Goal: Task Accomplishment & Management: Use online tool/utility

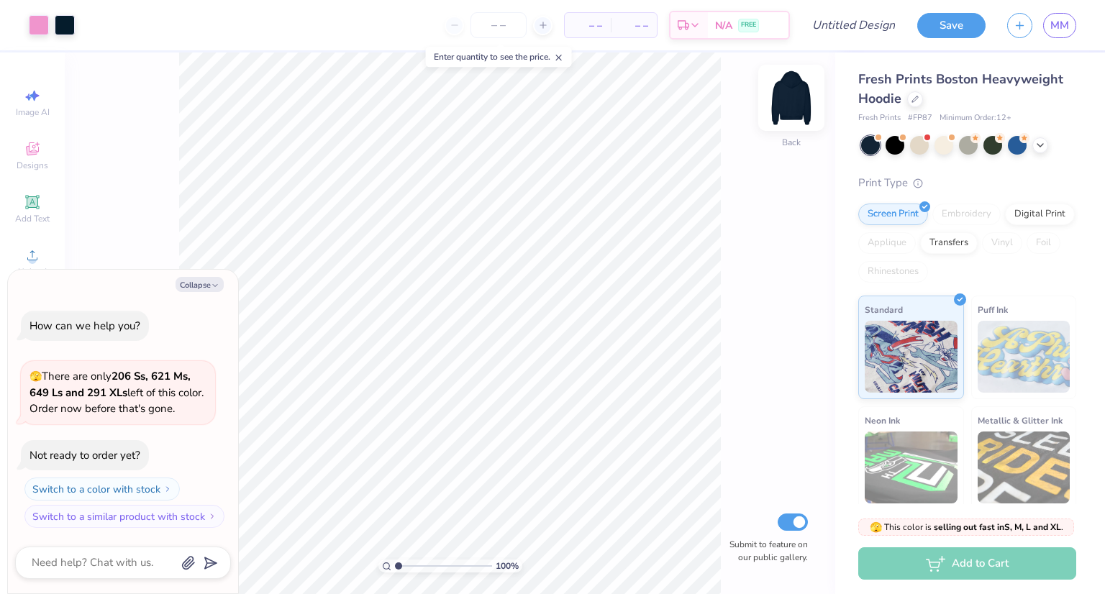
click at [779, 104] on img at bounding box center [792, 98] width 58 height 58
click at [202, 286] on button "Collapse" at bounding box center [200, 284] width 48 height 15
type textarea "x"
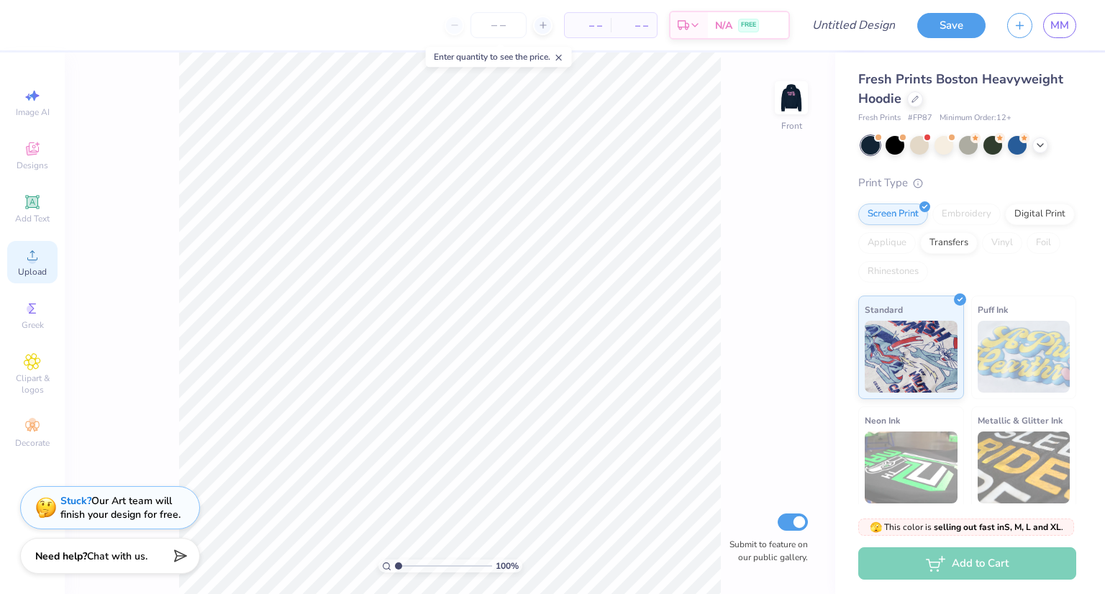
click at [30, 279] on div "Upload" at bounding box center [32, 262] width 50 height 42
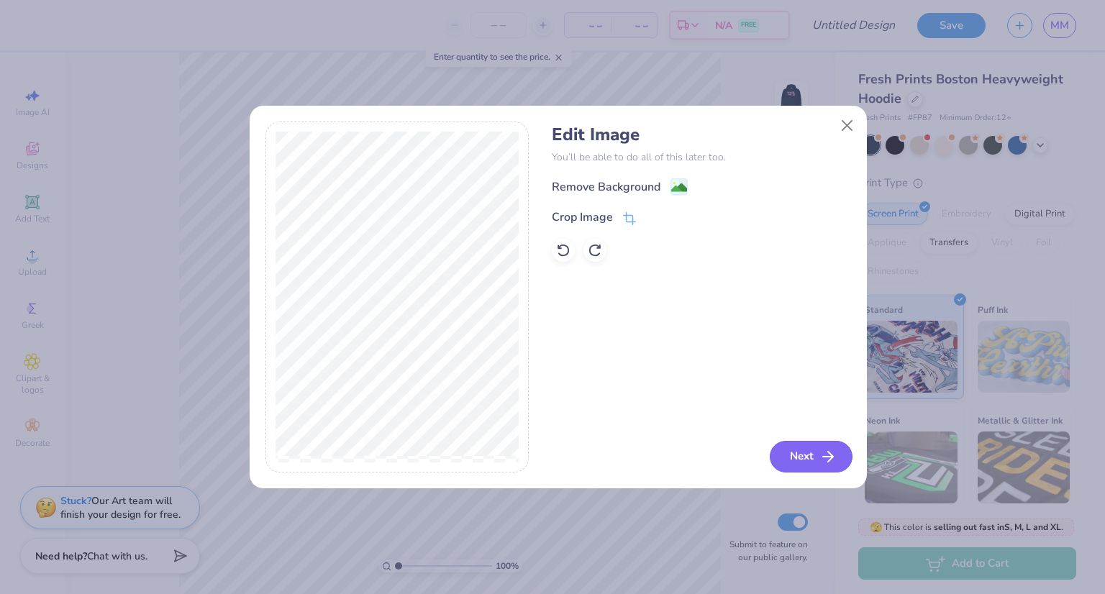
click at [804, 452] on button "Next" at bounding box center [811, 457] width 83 height 32
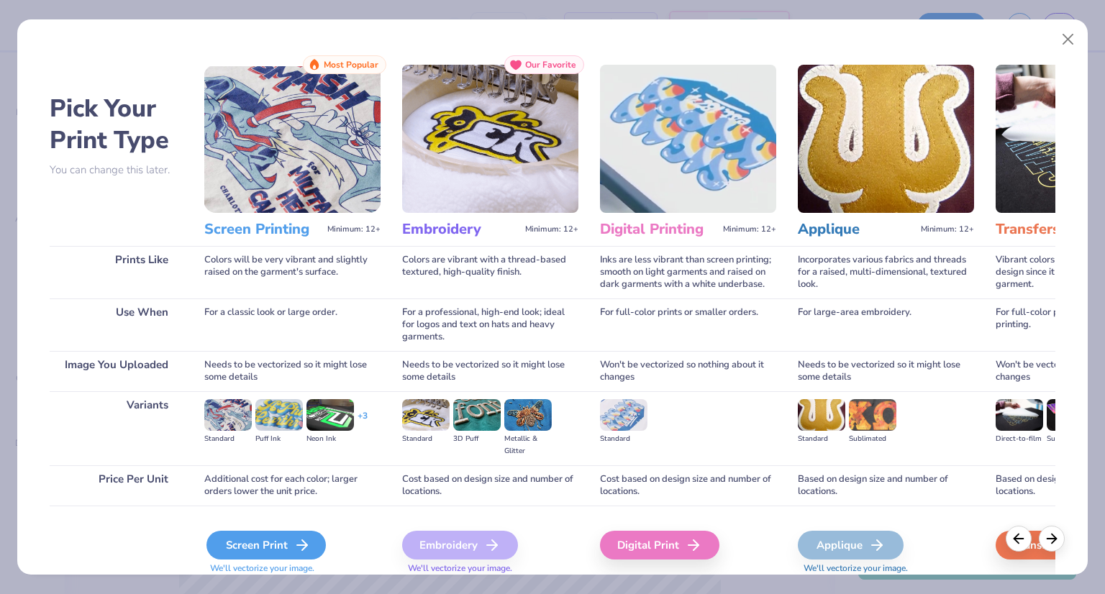
click at [285, 536] on div "Screen Print" at bounding box center [266, 545] width 119 height 29
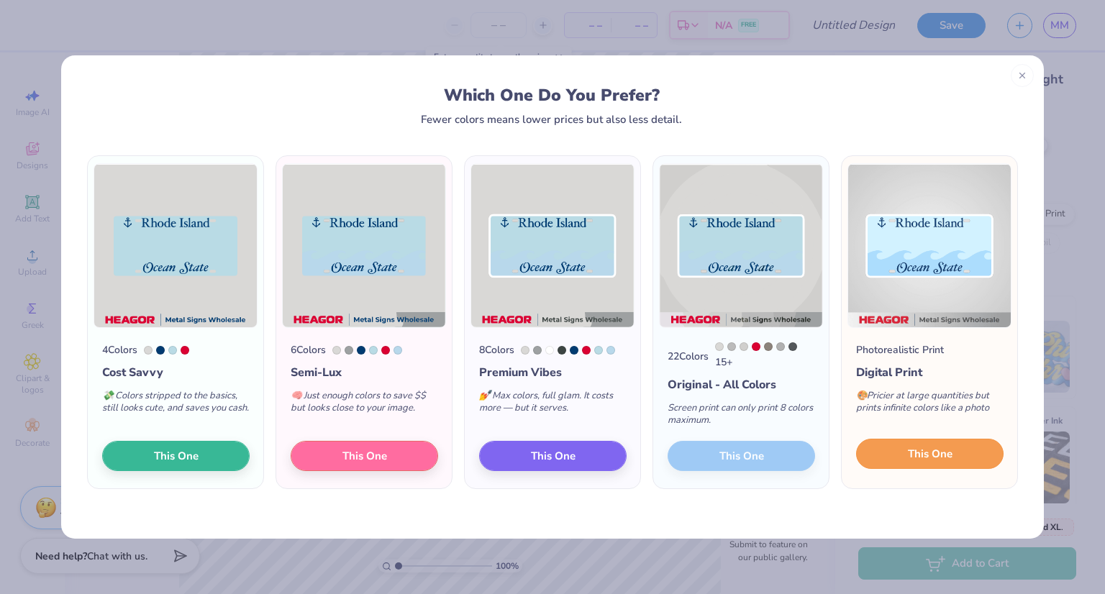
click at [910, 462] on span "This One" at bounding box center [930, 454] width 45 height 17
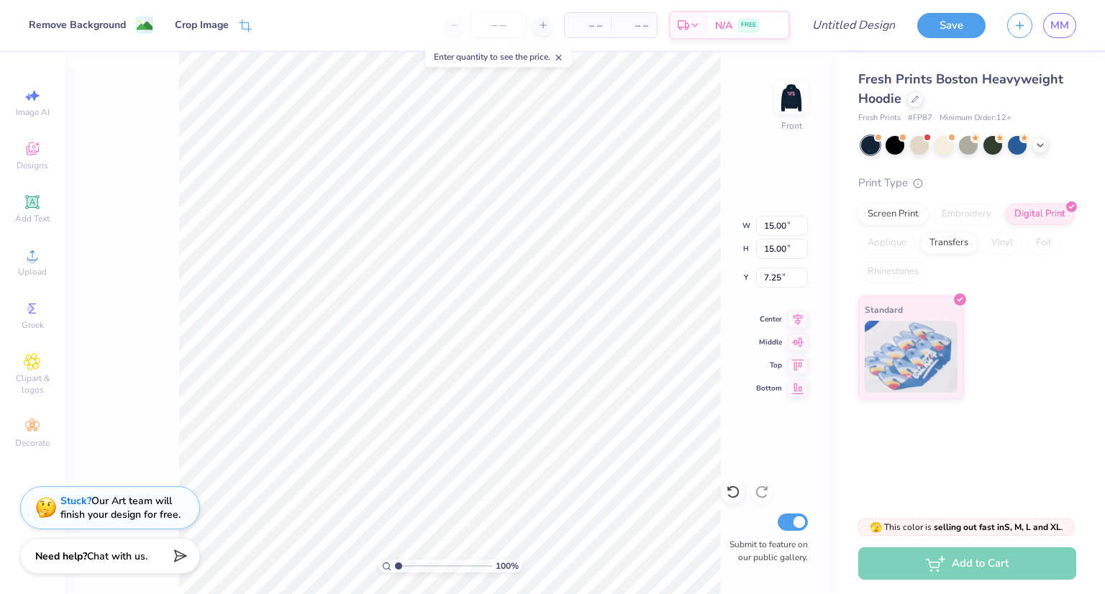
type input "6.08"
click at [533, 318] on li "Remove Background" at bounding box center [559, 326] width 113 height 28
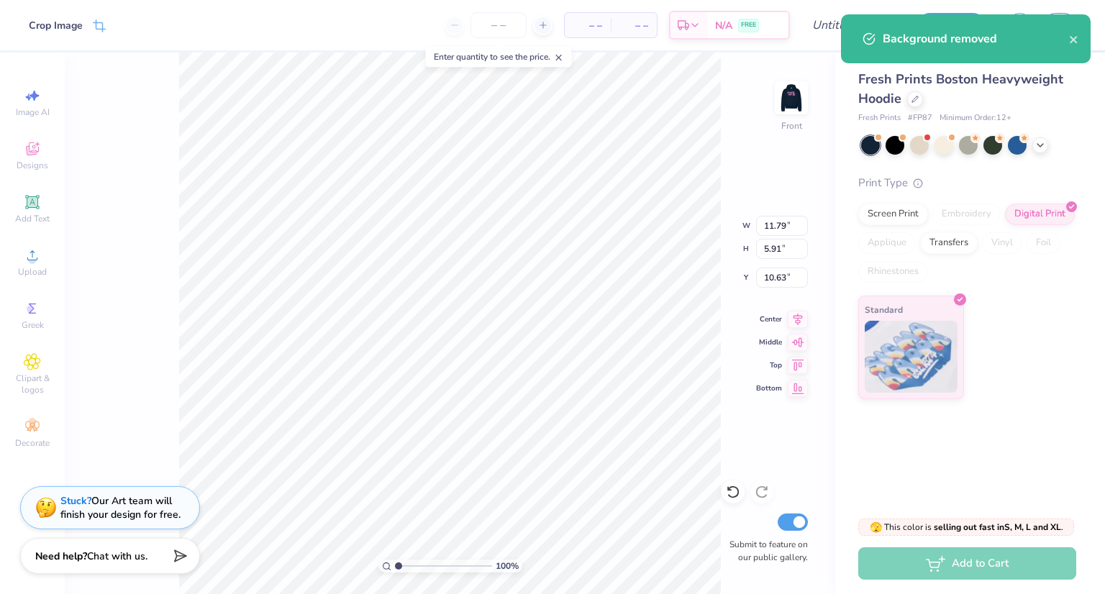
type input "7.21"
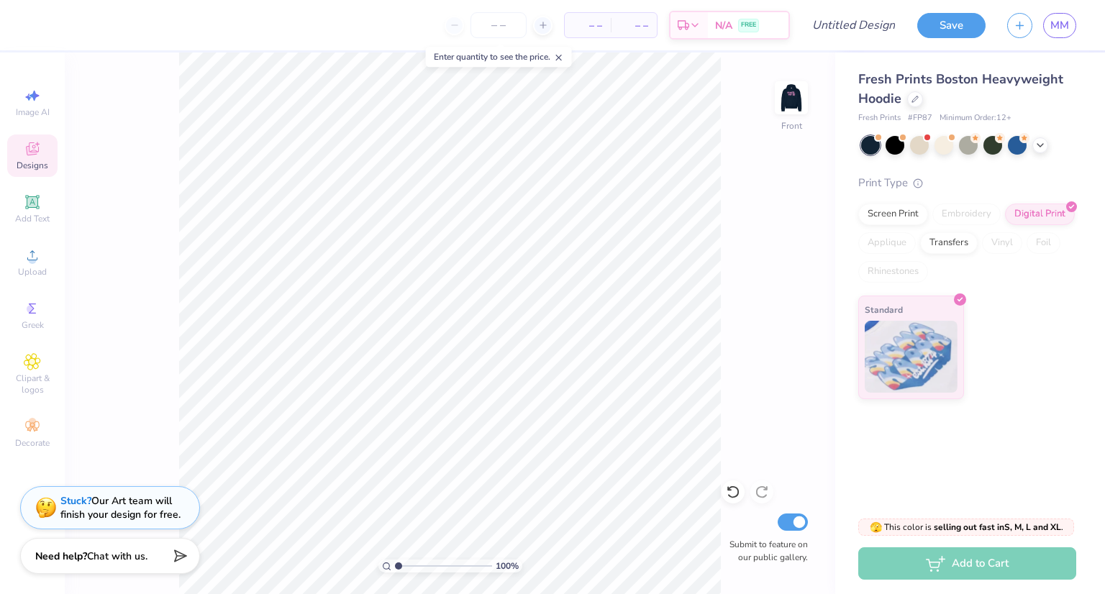
click at [34, 148] on icon at bounding box center [32, 148] width 17 height 17
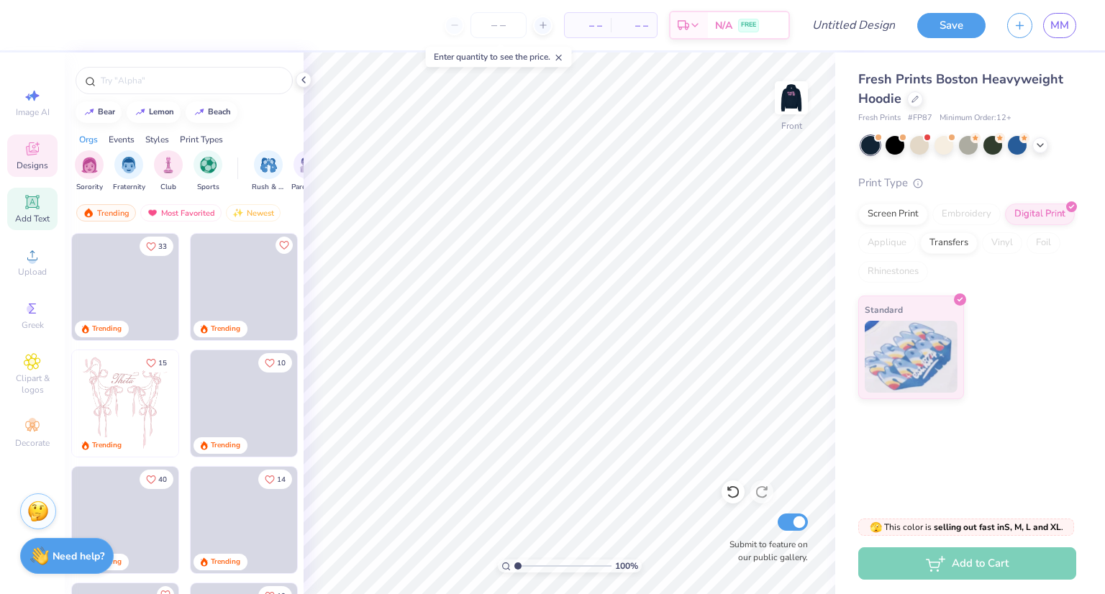
click at [29, 214] on span "Add Text" at bounding box center [32, 219] width 35 height 12
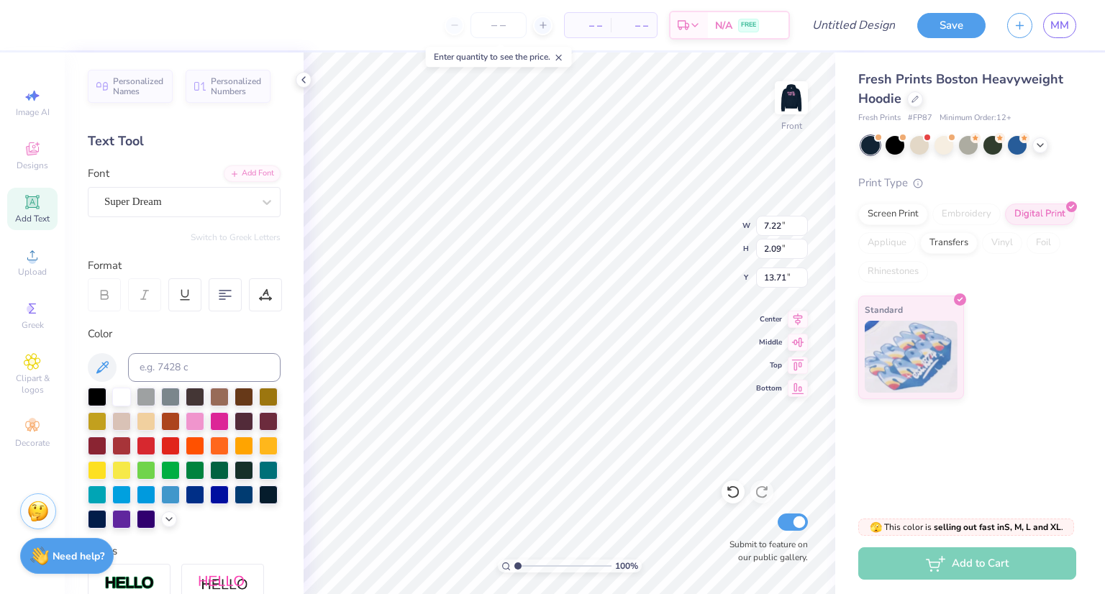
scroll to position [12, 1]
type textarea "URI SWE"
type input "9.08"
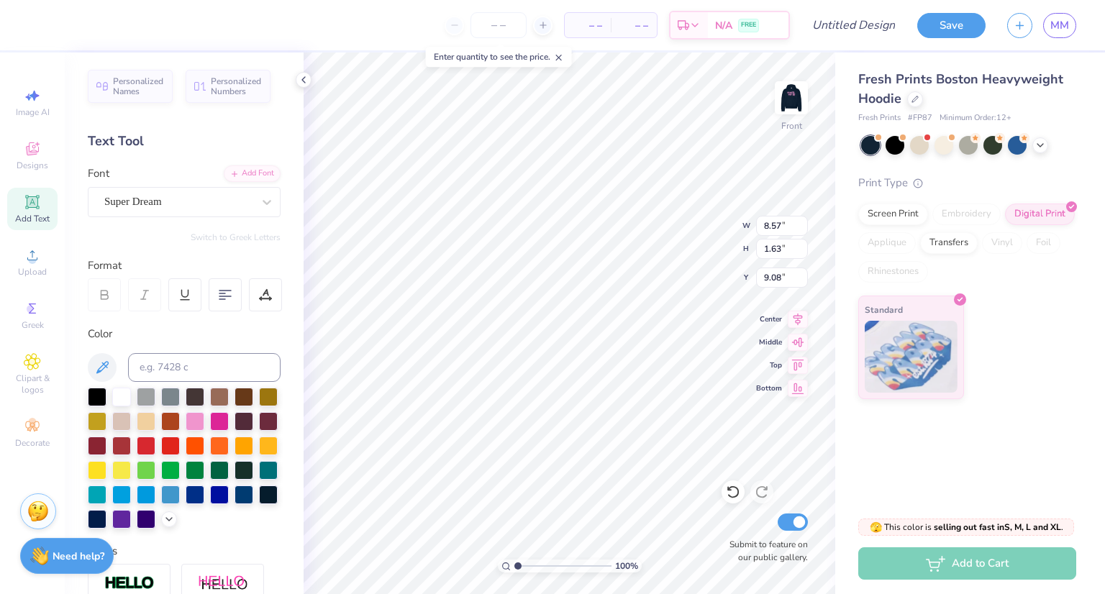
type input "8.57"
type input "1.63"
type input "9.35"
click at [235, 503] on div at bounding box center [244, 493] width 19 height 19
click at [177, 182] on div "Font Super Dream" at bounding box center [184, 192] width 193 height 52
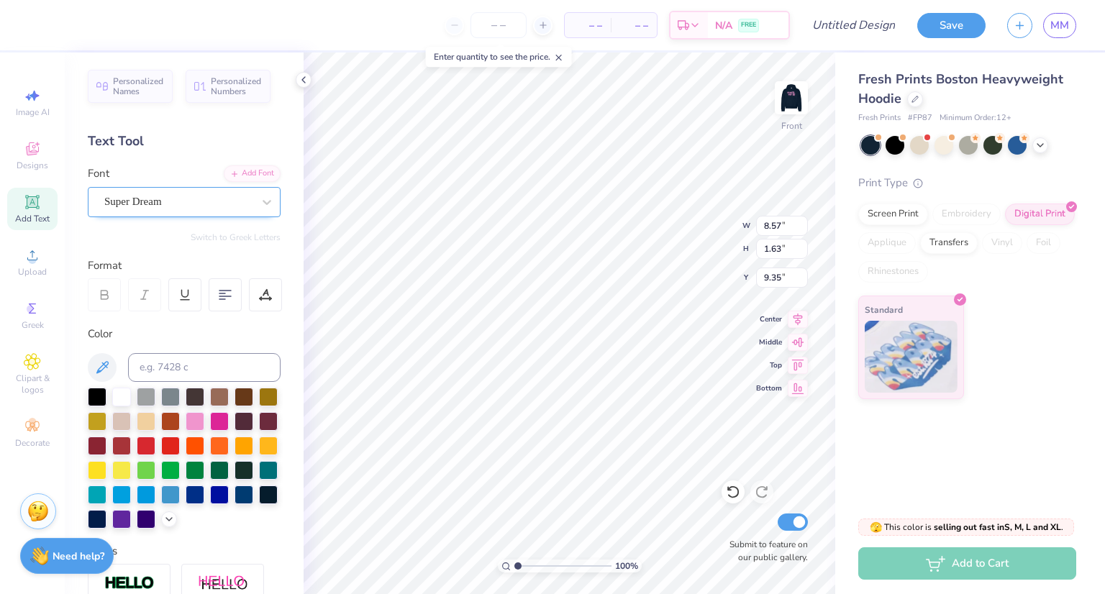
click at [171, 189] on div "Super Dream" at bounding box center [184, 202] width 193 height 30
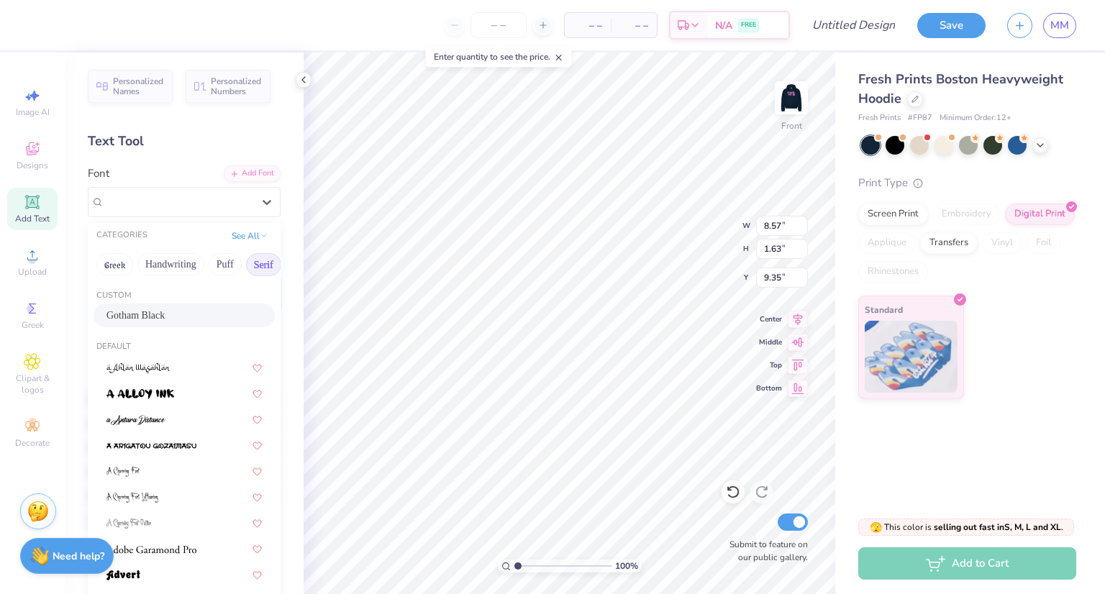
click at [254, 266] on button "Serif" at bounding box center [263, 264] width 35 height 23
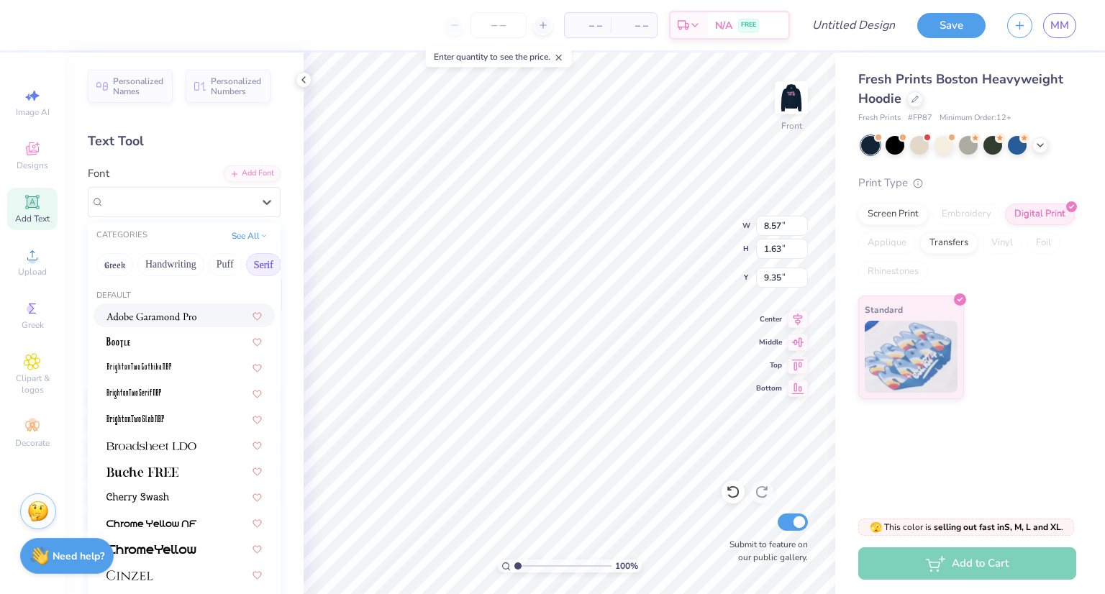
click at [155, 316] on img at bounding box center [152, 317] width 90 height 10
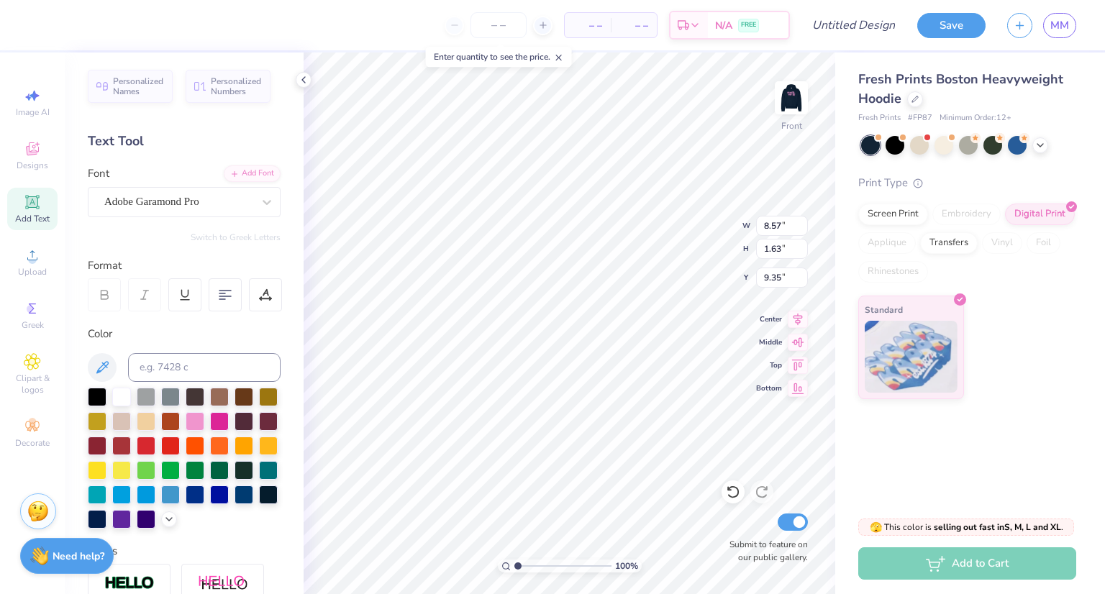
type input "8.90"
type input "1.55"
type input "9.39"
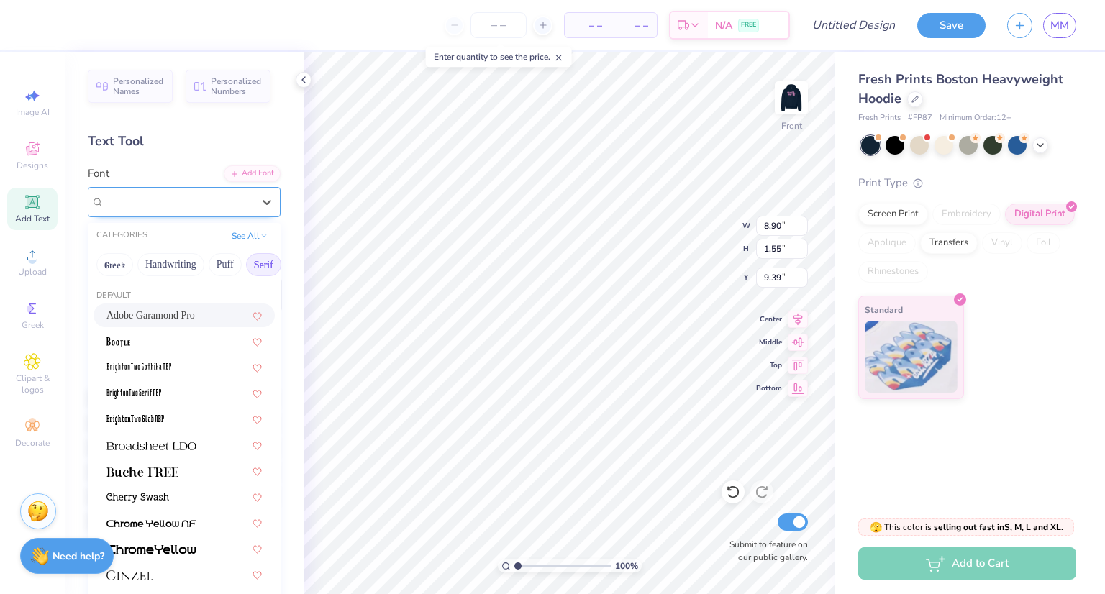
click at [177, 205] on div "Adobe Garamond Pro" at bounding box center [178, 202] width 151 height 22
type input "c"
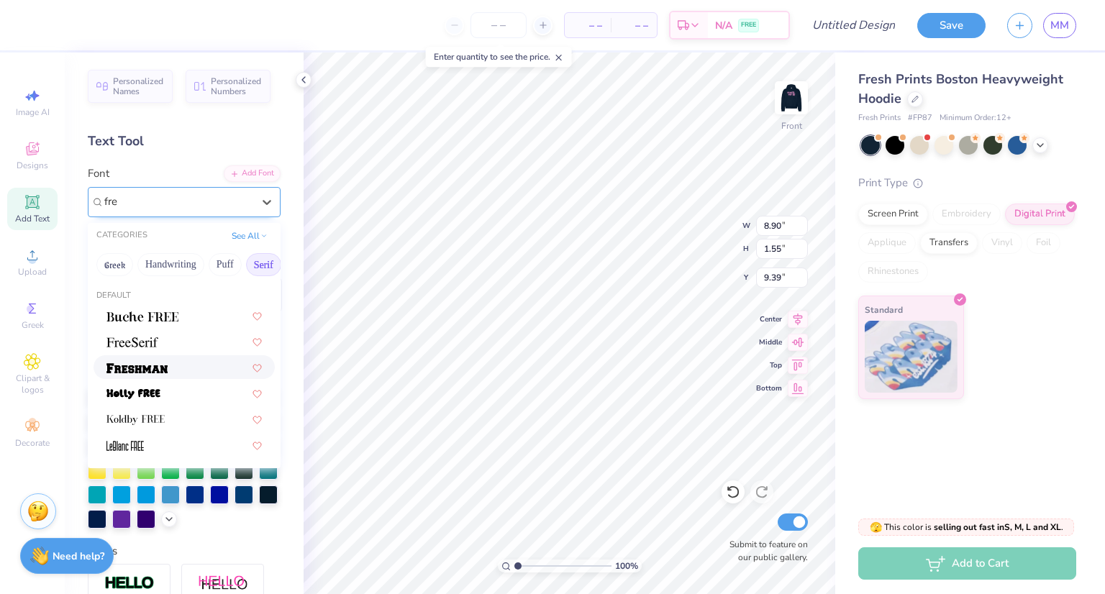
click at [135, 362] on span at bounding box center [137, 367] width 61 height 15
type input "fre"
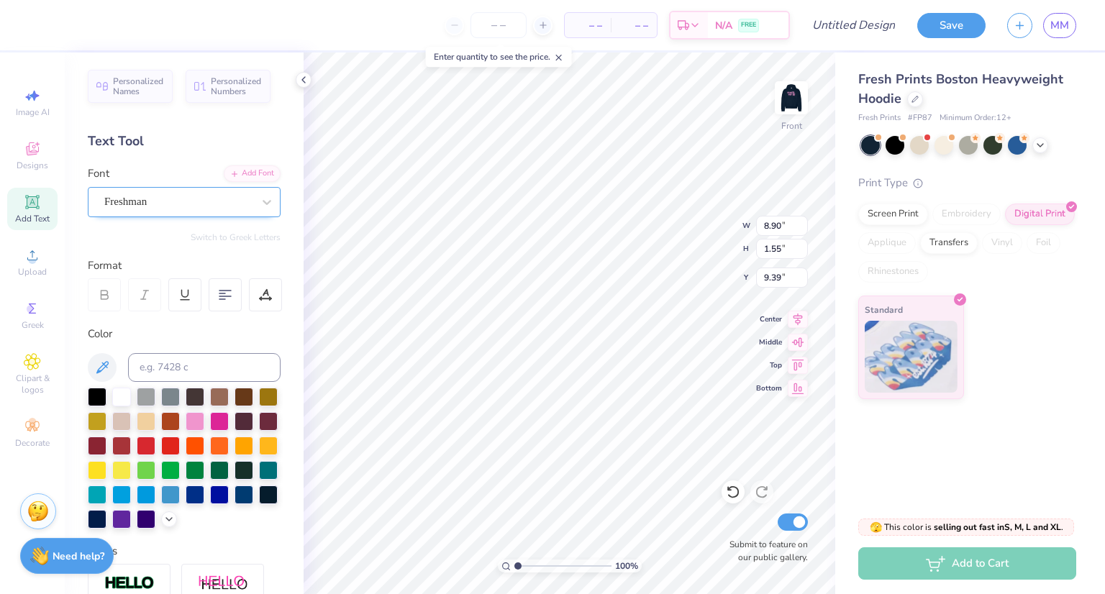
type input "10.93"
type input "1.87"
type input "9.23"
click at [780, 99] on img at bounding box center [792, 98] width 58 height 58
click at [17, 150] on div "Designs" at bounding box center [32, 156] width 50 height 42
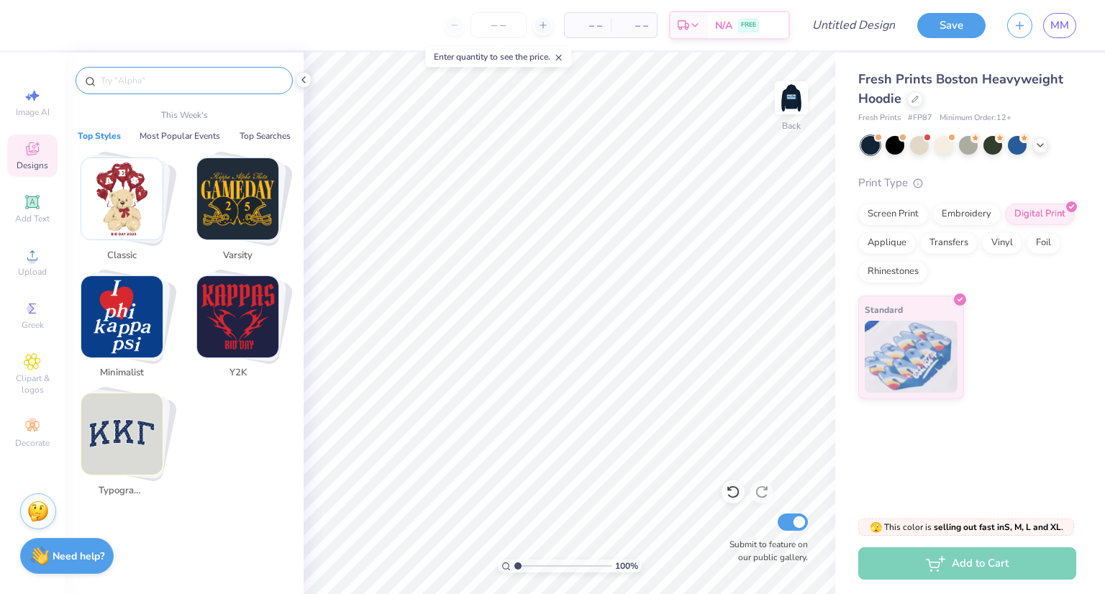
click at [145, 78] on input "text" at bounding box center [191, 80] width 184 height 14
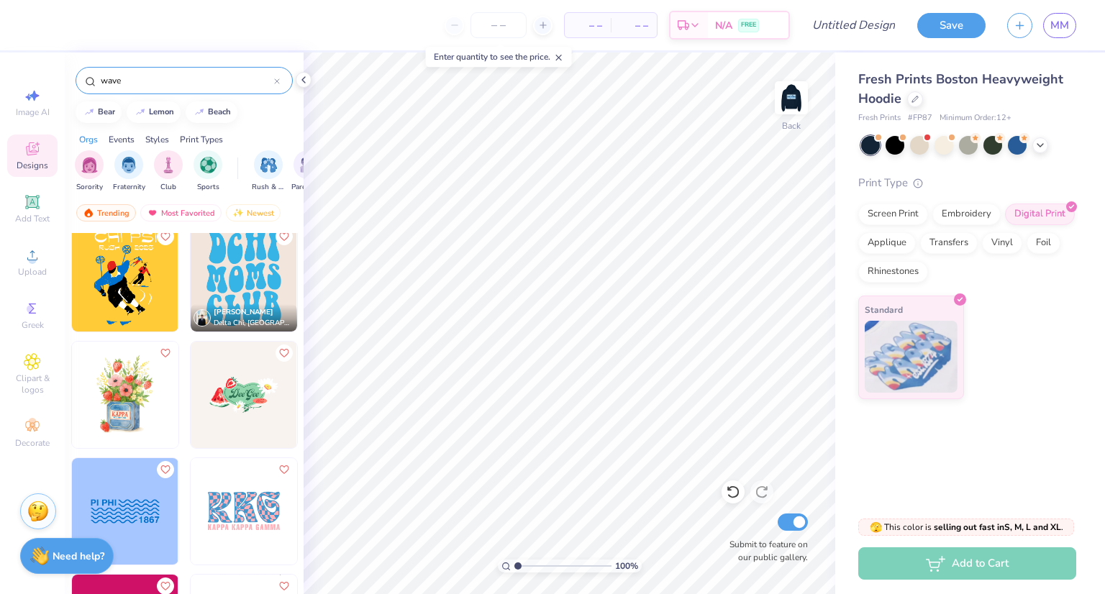
scroll to position [2430, 0]
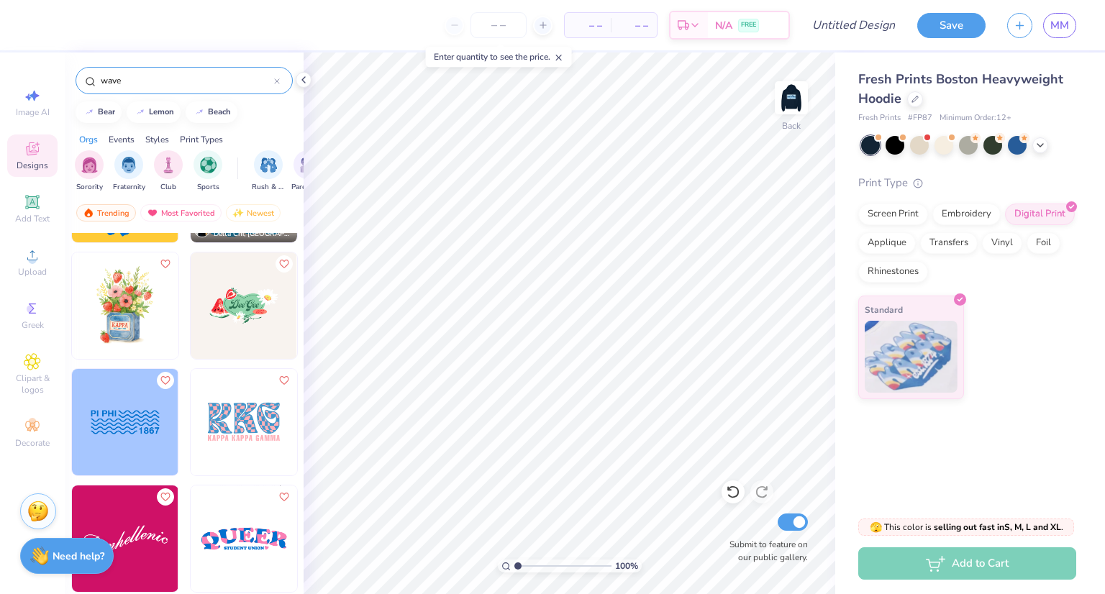
type input "wave"
click at [124, 436] on img at bounding box center [125, 422] width 107 height 107
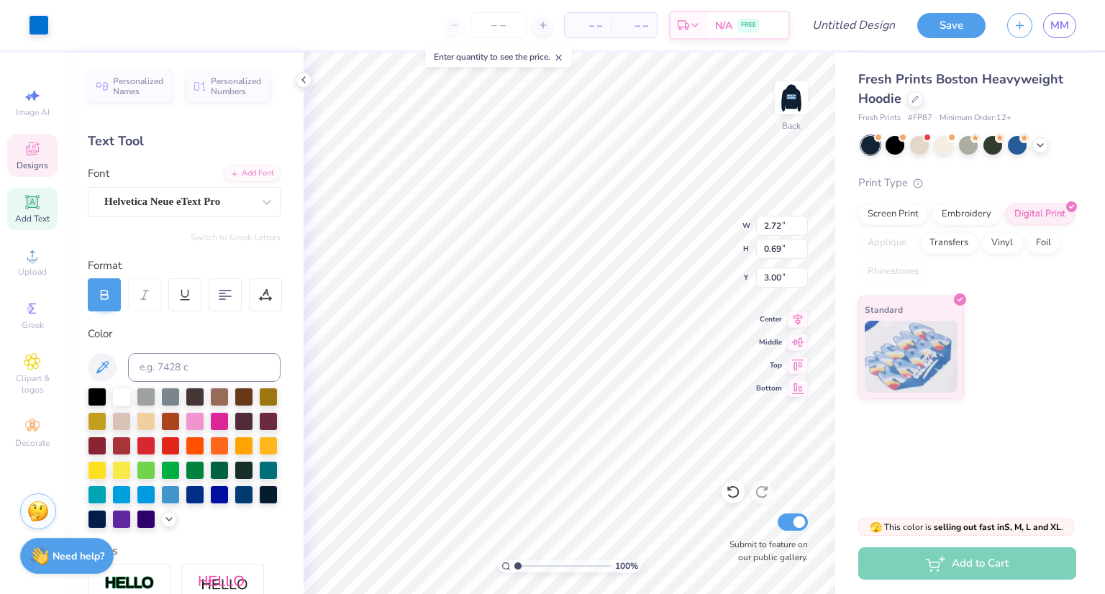
scroll to position [12, 1]
type textarea "P"
type textarea "SWE"
type input "2.17"
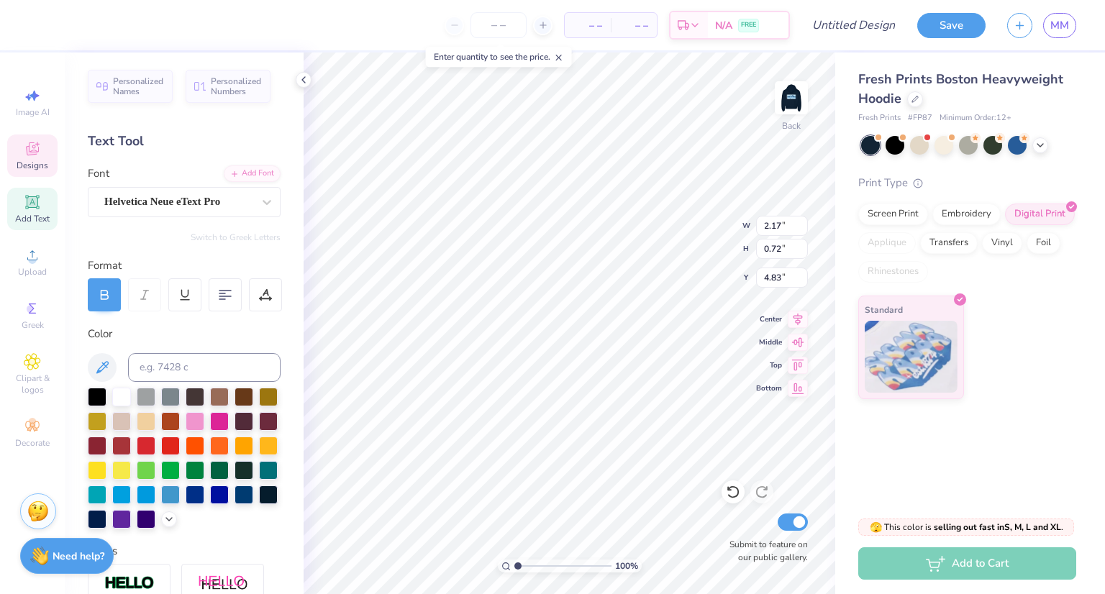
type input "0.72"
type input "4.83"
type textarea "1"
type textarea "1972"
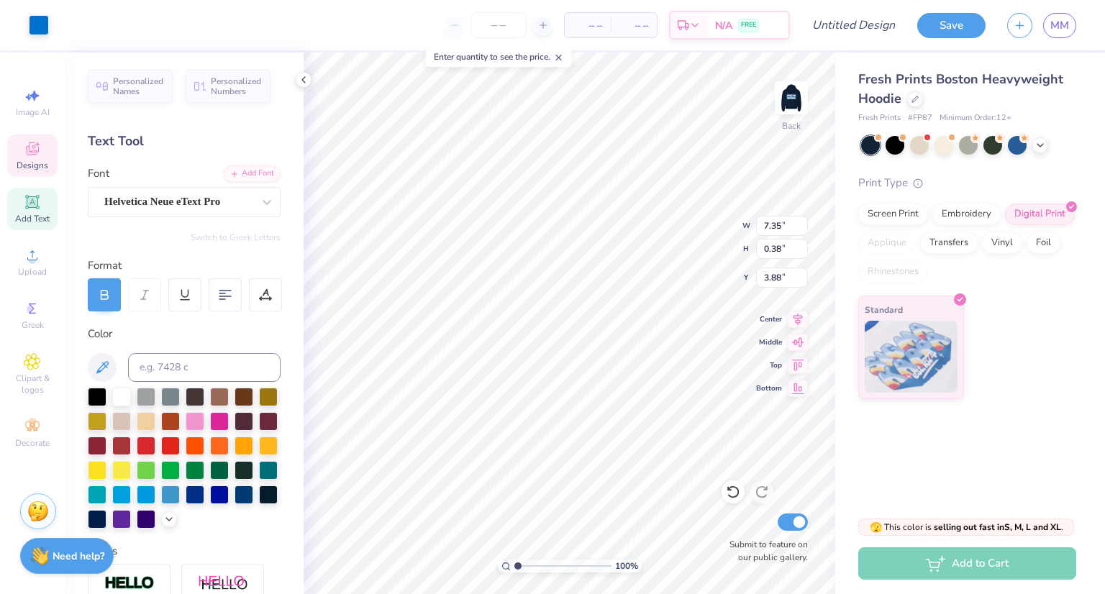
type input "2.06"
type input "0.70"
type input "3.07"
type textarea "SWE"
click at [229, 297] on icon at bounding box center [225, 295] width 13 height 13
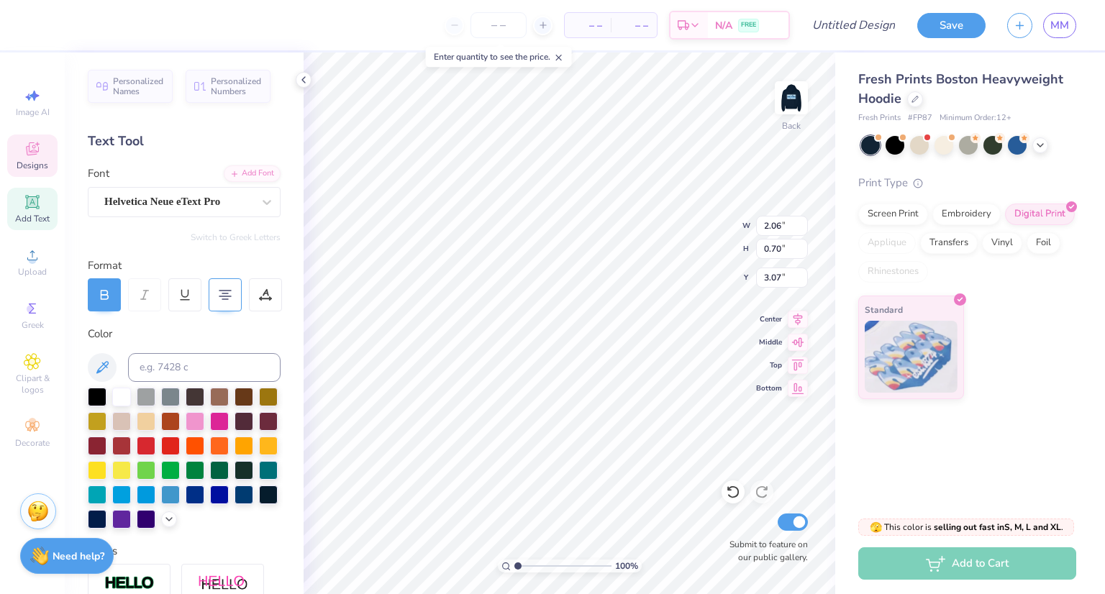
click at [229, 297] on icon at bounding box center [225, 295] width 13 height 13
type input "3.00"
type input "4.39"
type input "3.01"
type input "5.01"
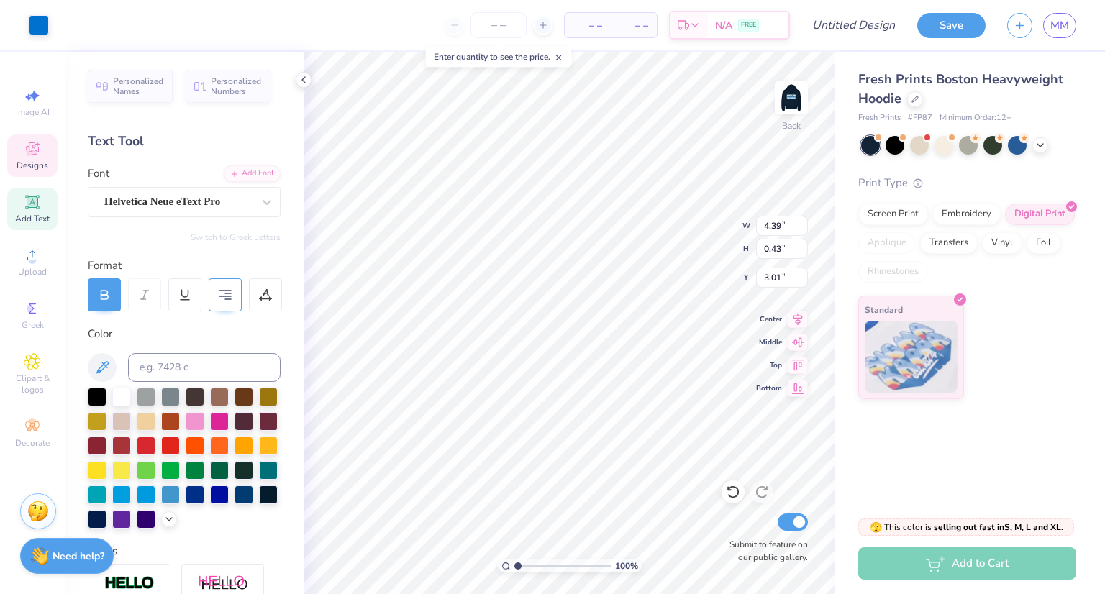
type input "0.43"
type input "4.91"
type input "0.42"
type input "3.52"
type input "1.25"
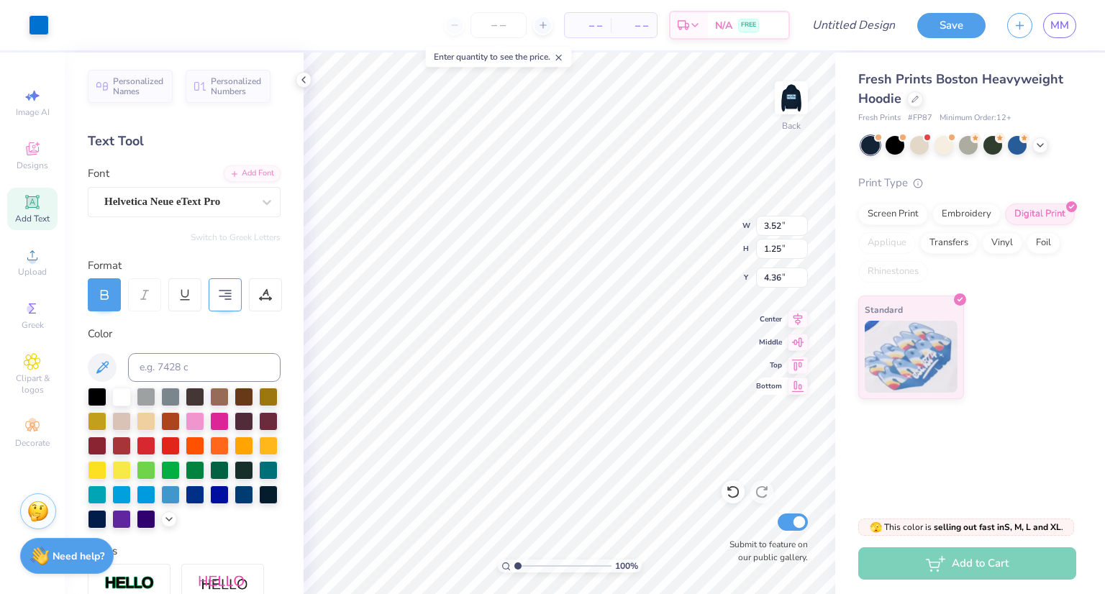
type input "4.36"
click at [860, 27] on input "Design Title" at bounding box center [871, 25] width 71 height 29
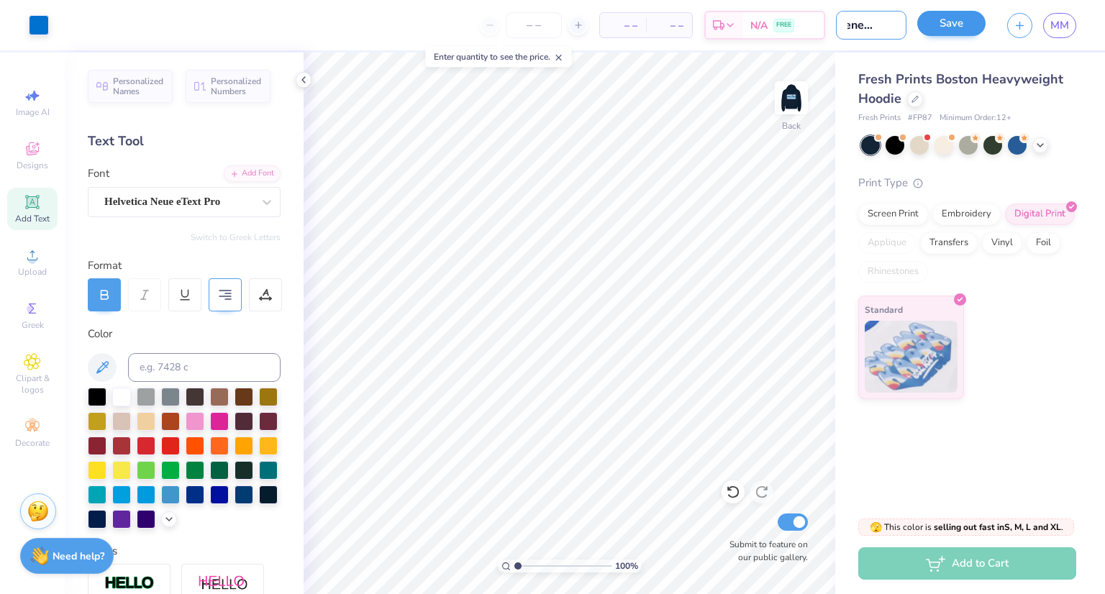
type input "liscene plate"
click at [951, 25] on button "Save" at bounding box center [952, 23] width 68 height 25
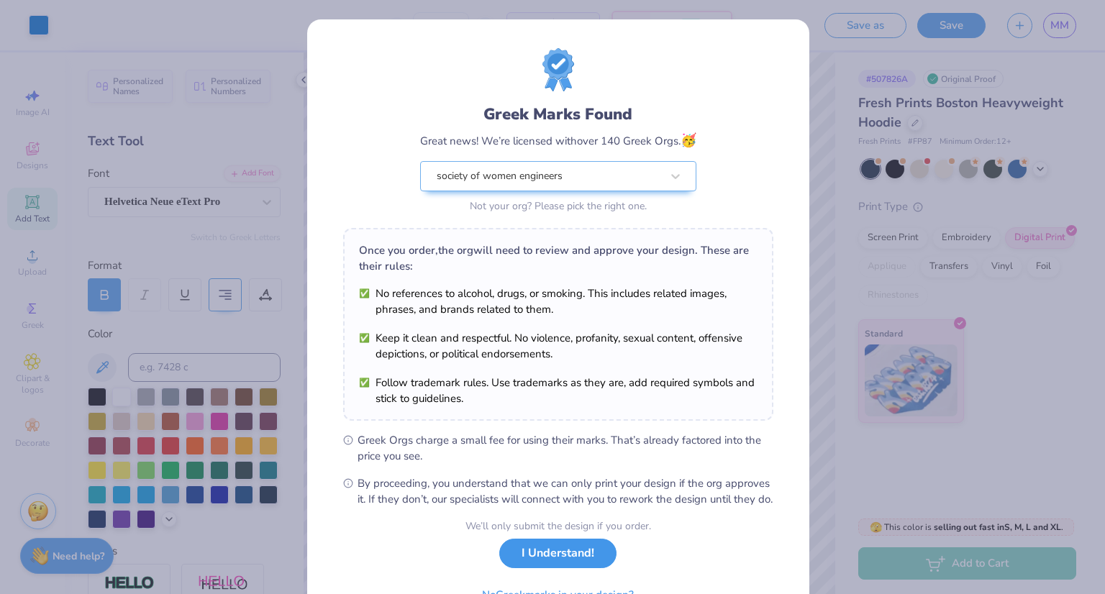
click at [552, 569] on button "I Understand!" at bounding box center [557, 554] width 117 height 30
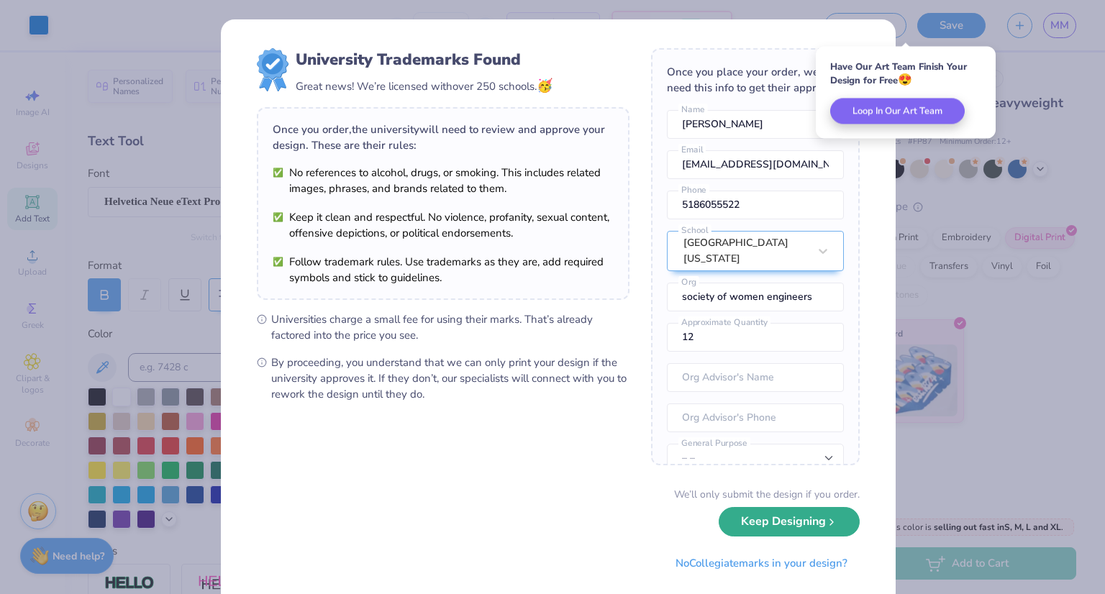
click at [805, 517] on button "Keep Designing" at bounding box center [789, 522] width 141 height 30
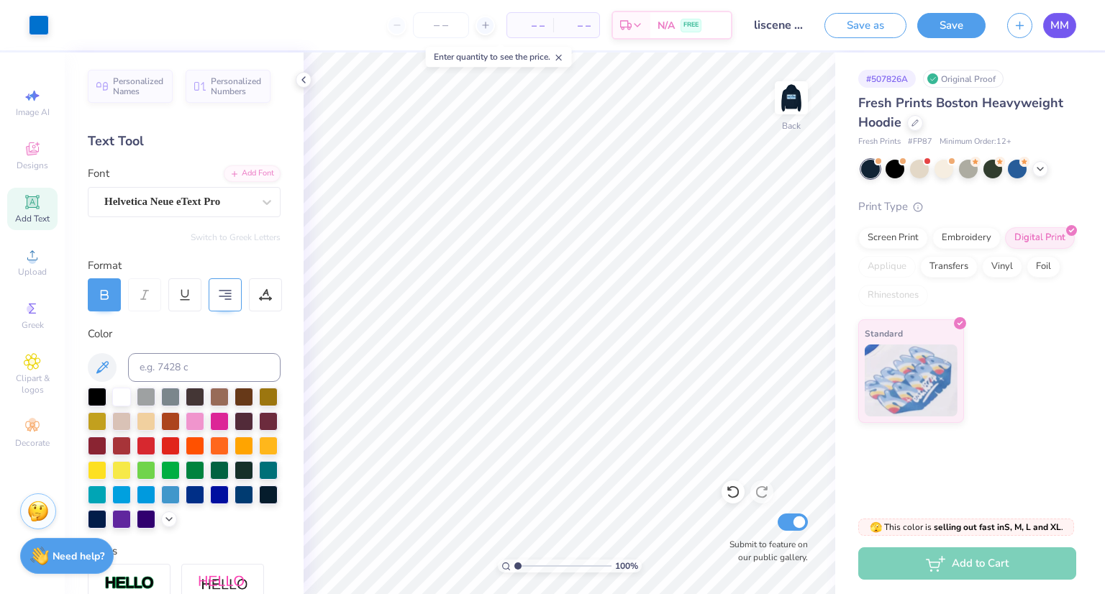
click at [1069, 30] on span "MM" at bounding box center [1060, 25] width 19 height 17
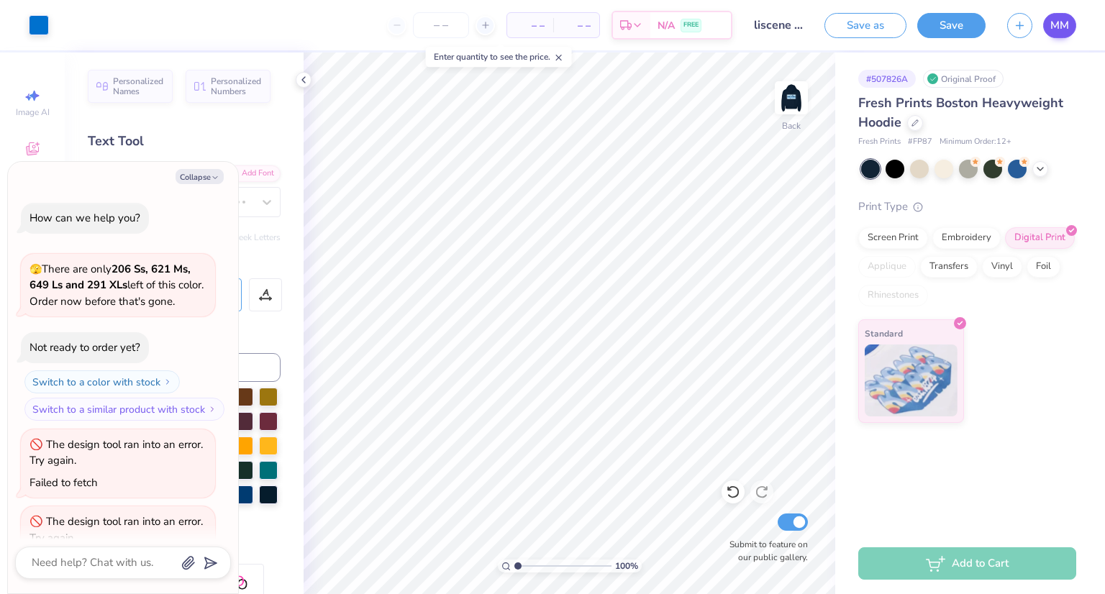
type textarea "x"
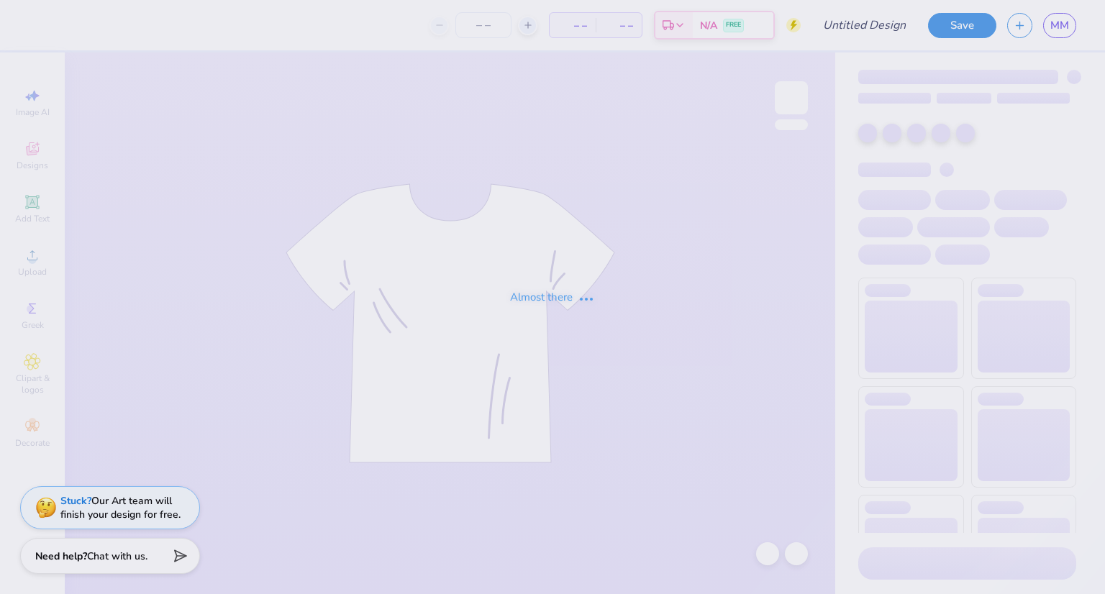
type input "[PERSON_NAME] : [GEOGRAPHIC_DATA][US_STATE]"
type input "24"
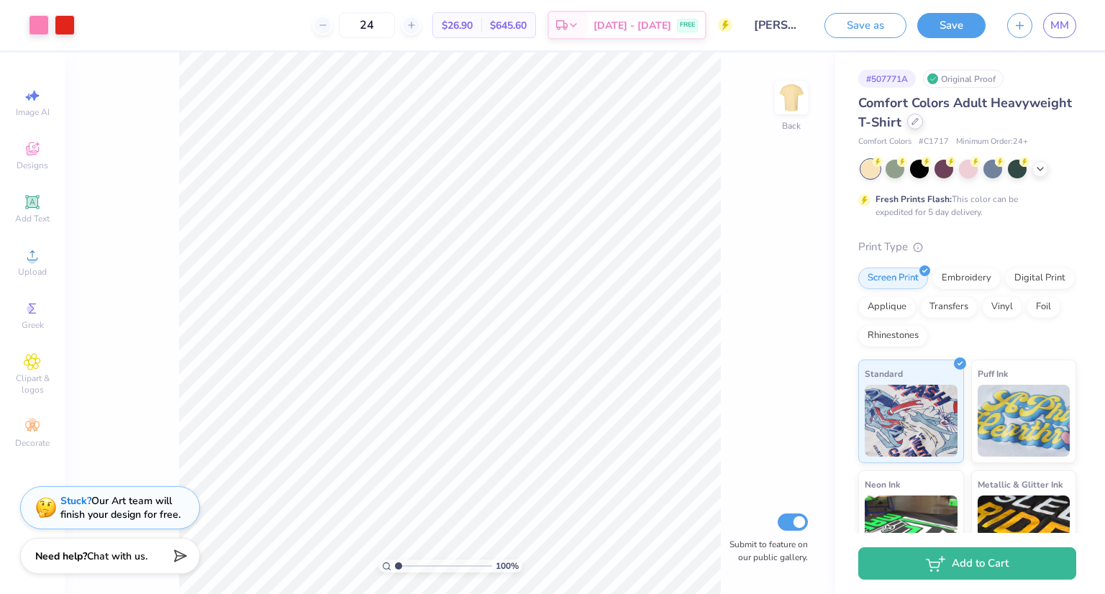
click at [919, 123] on icon at bounding box center [915, 121] width 7 height 7
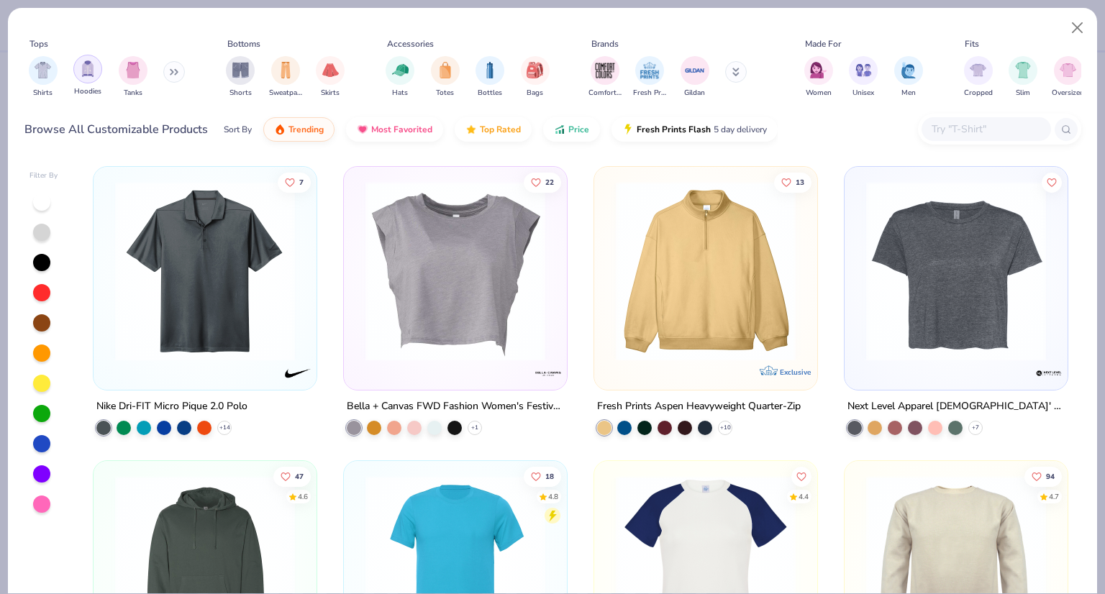
click at [82, 81] on div "filter for Hoodies" at bounding box center [87, 69] width 29 height 29
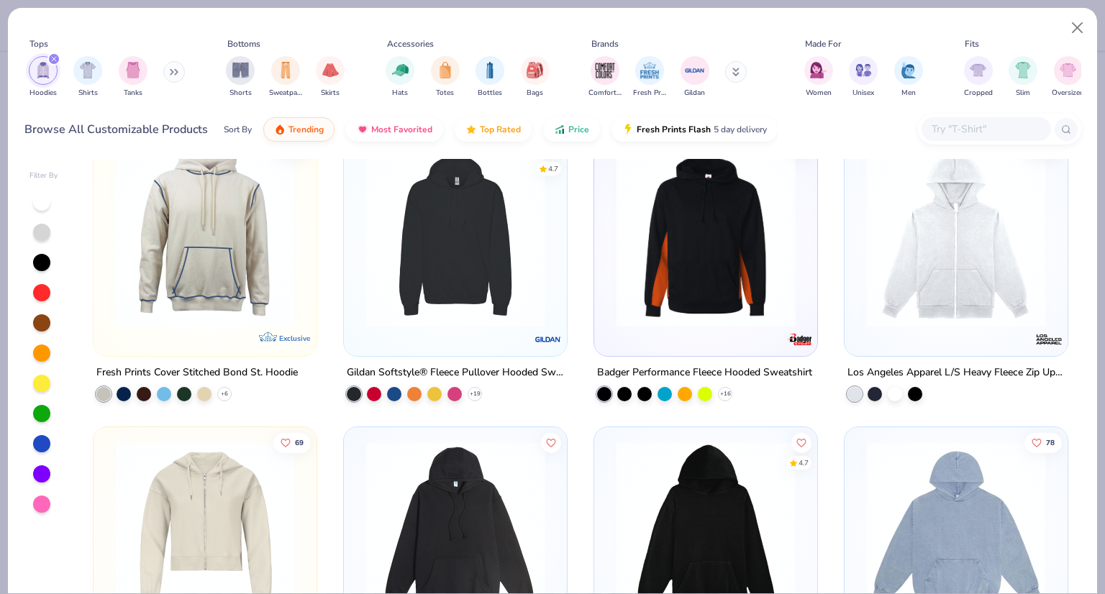
scroll to position [334, 0]
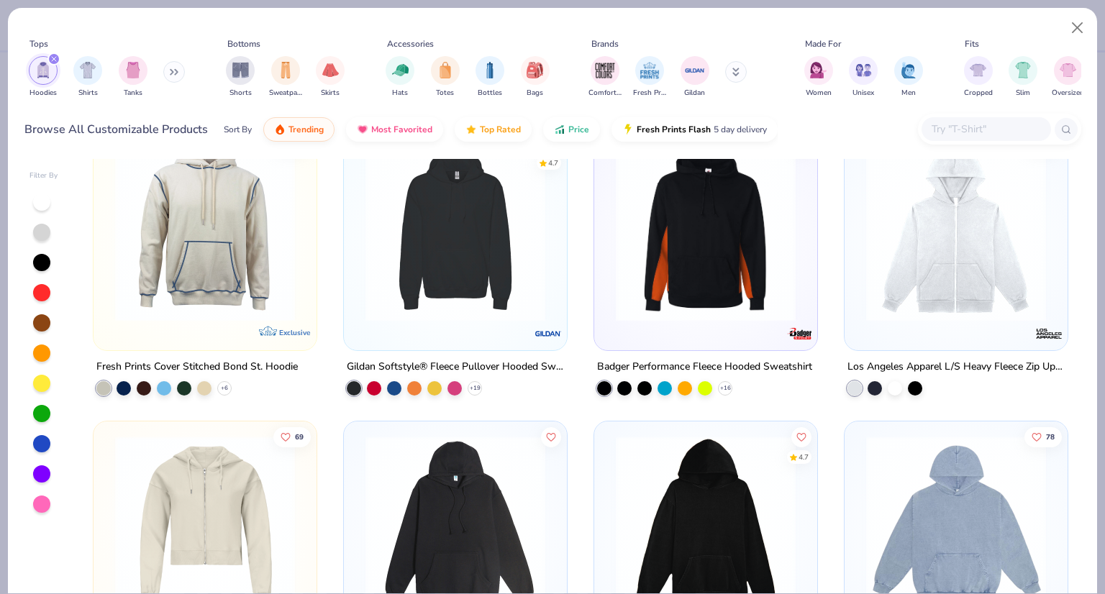
click at [1011, 295] on img at bounding box center [956, 232] width 194 height 180
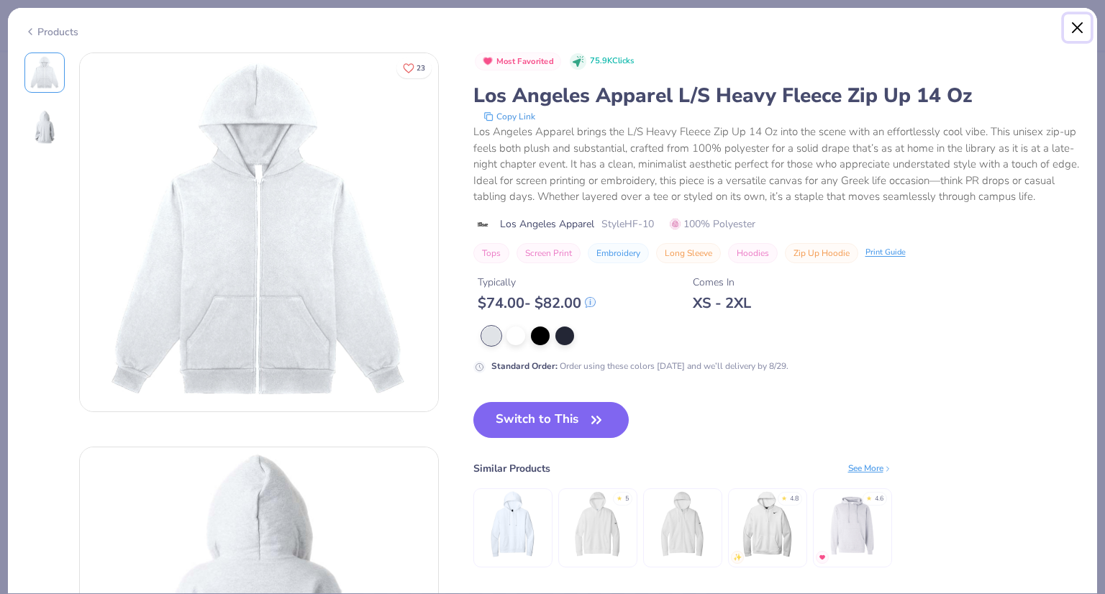
click at [1077, 34] on button "Close" at bounding box center [1077, 27] width 27 height 27
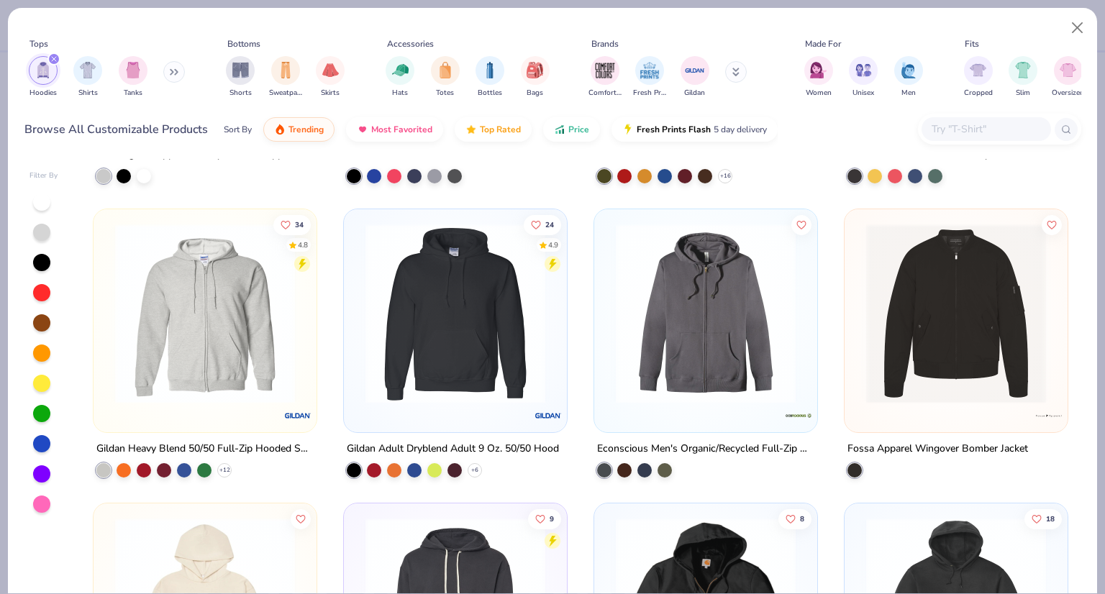
scroll to position [1145, 0]
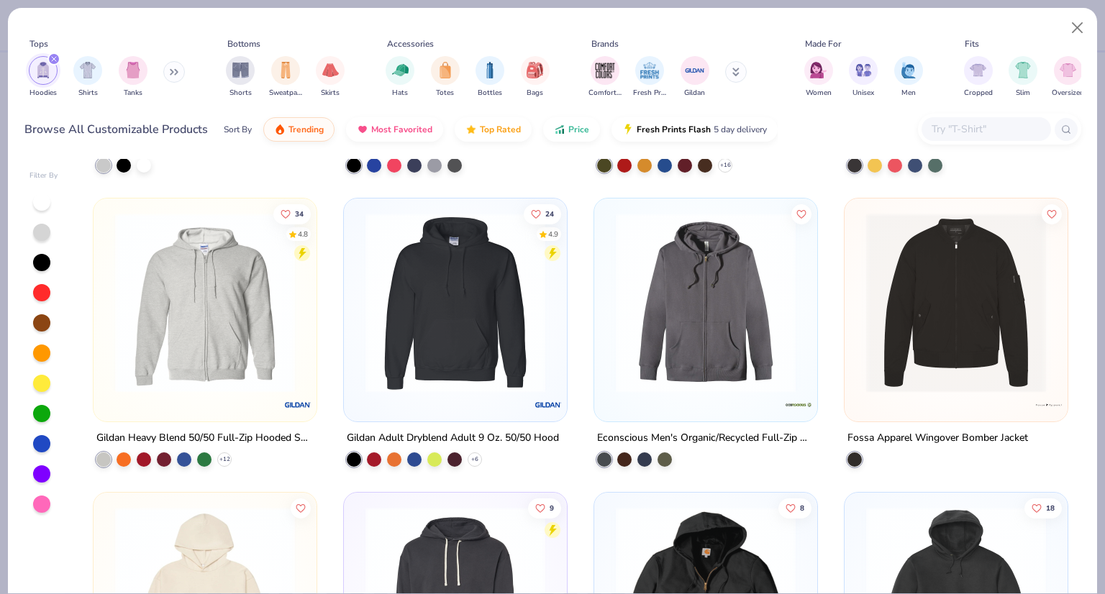
click at [180, 364] on img at bounding box center [205, 303] width 194 height 180
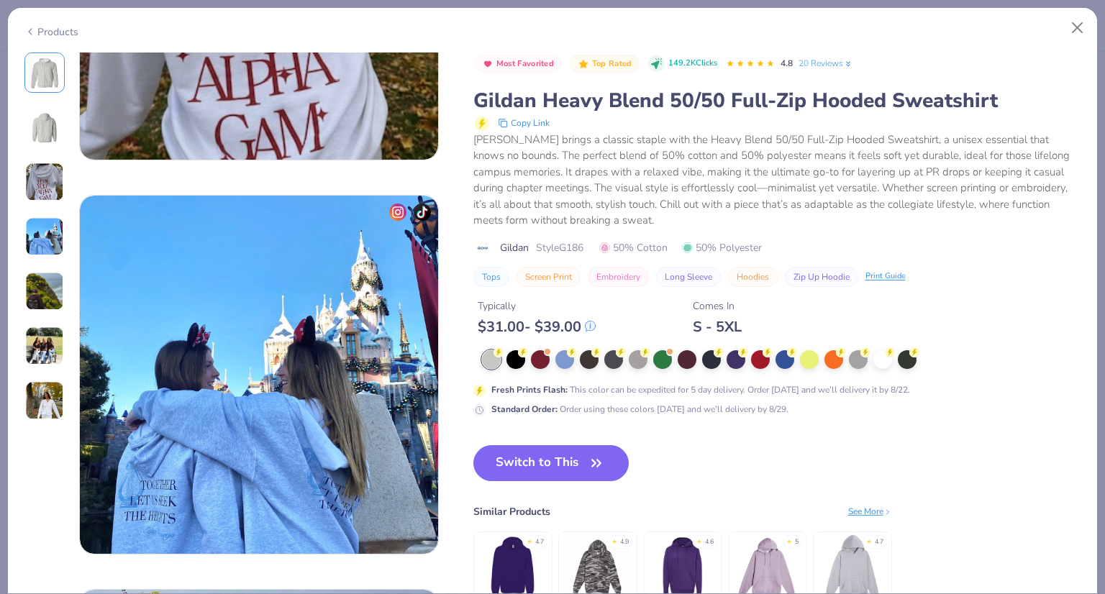
scroll to position [1041, 0]
click at [550, 474] on button "Switch to This" at bounding box center [552, 464] width 156 height 36
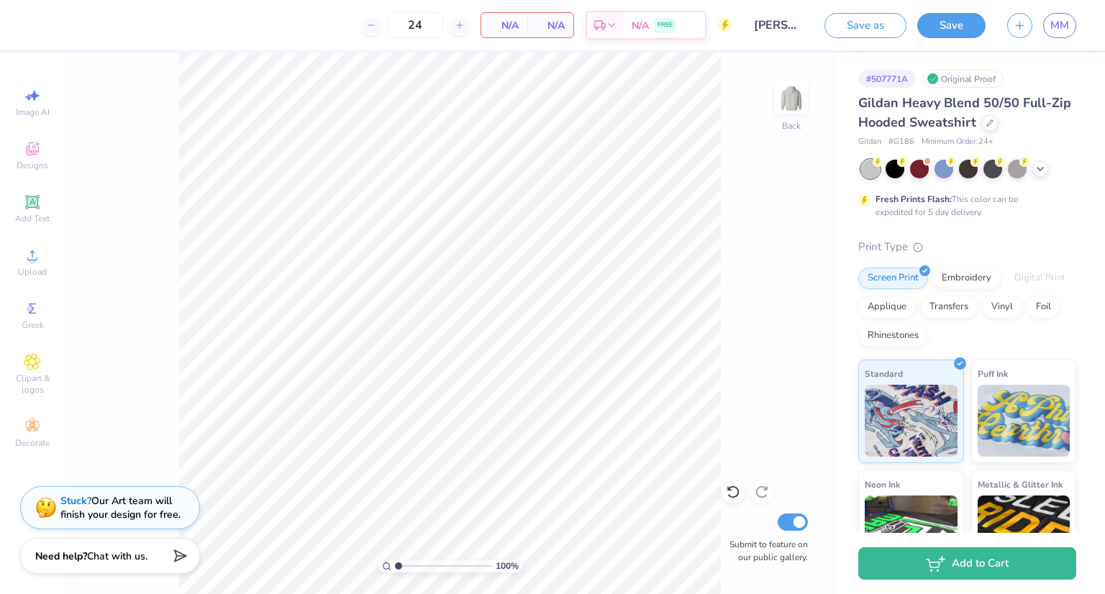
click at [794, 69] on div "100 % Back Submit to feature on our public gallery." at bounding box center [450, 324] width 771 height 542
click at [791, 99] on img at bounding box center [792, 98] width 58 height 58
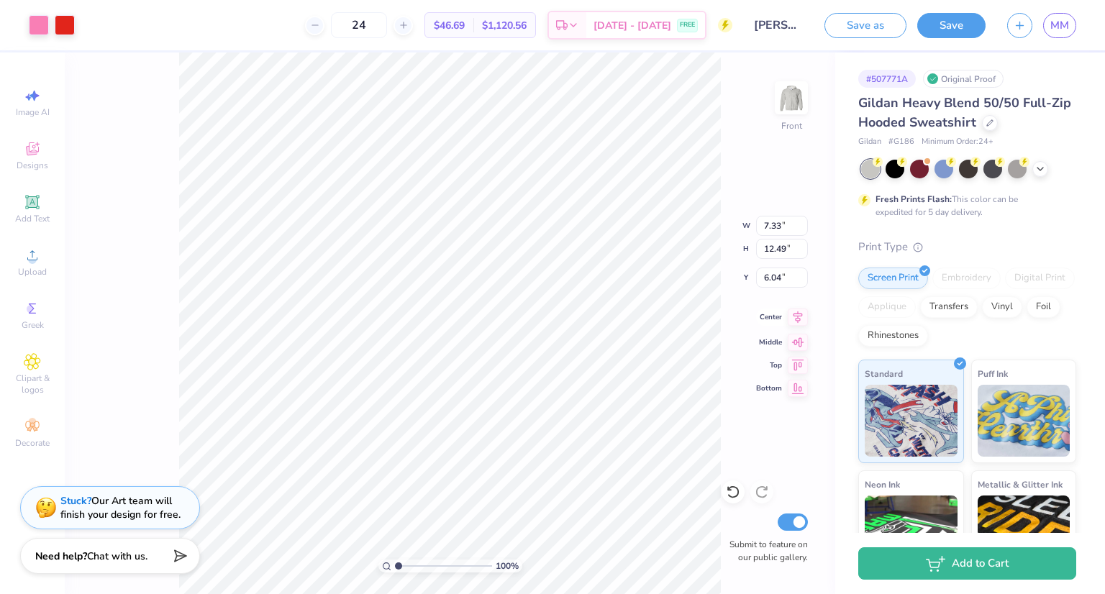
click at [796, 319] on icon at bounding box center [798, 318] width 9 height 12
click at [796, 338] on icon at bounding box center [798, 340] width 20 height 17
click at [795, 361] on icon at bounding box center [798, 363] width 12 height 11
type input "6.00"
type input "8.86"
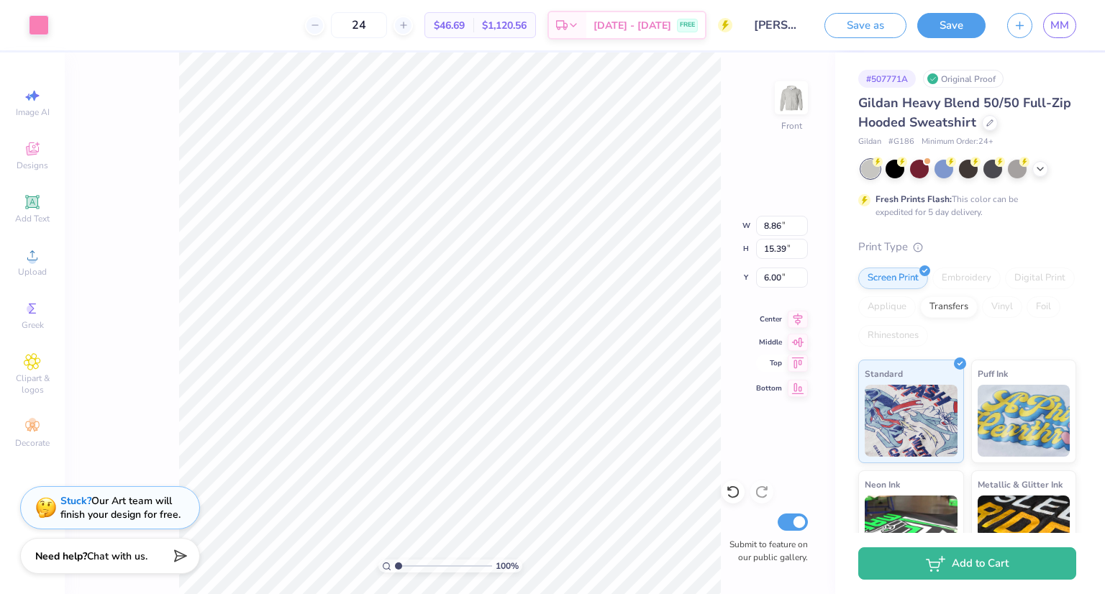
type input "15.39"
type input "6.47"
click at [797, 318] on icon at bounding box center [798, 318] width 9 height 12
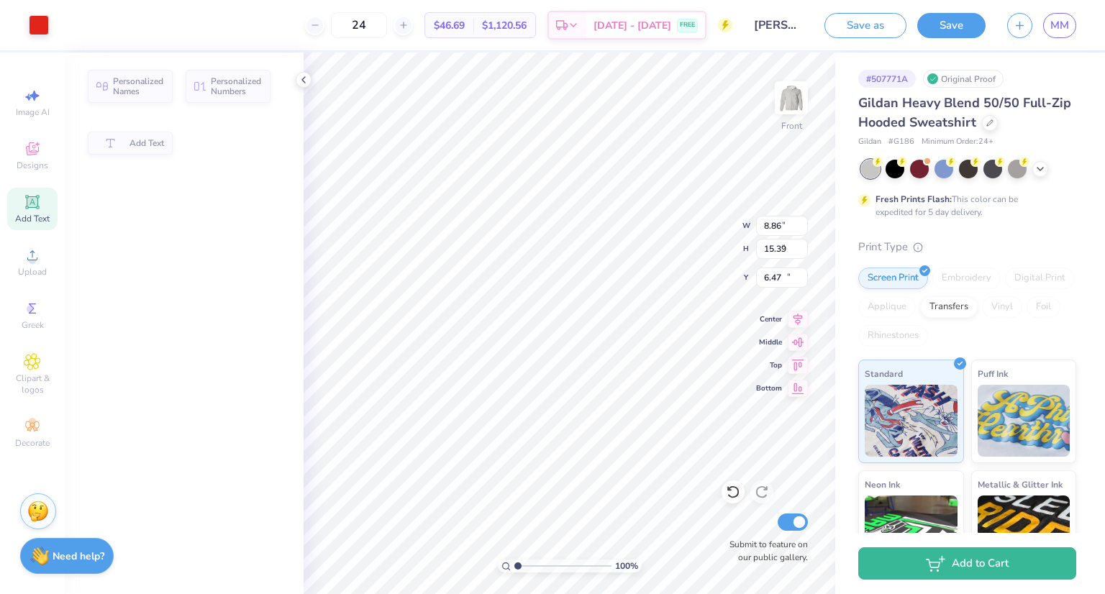
type input "5.96"
type input "2.50"
type input "11.38"
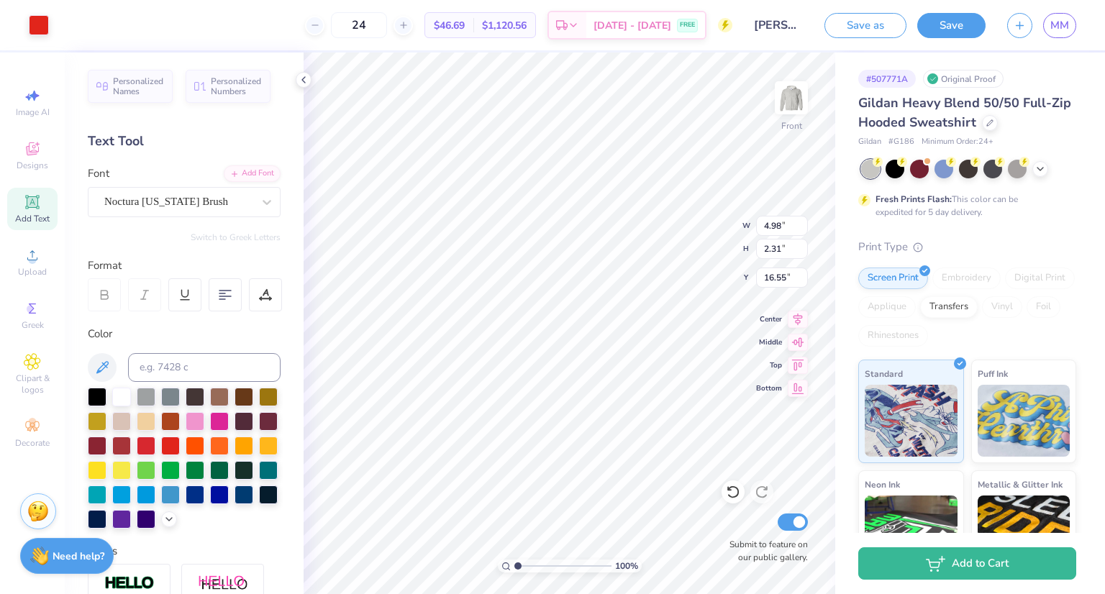
type input "4.98"
type input "2.31"
type input "16.55"
type input "5.80"
type input "2.74"
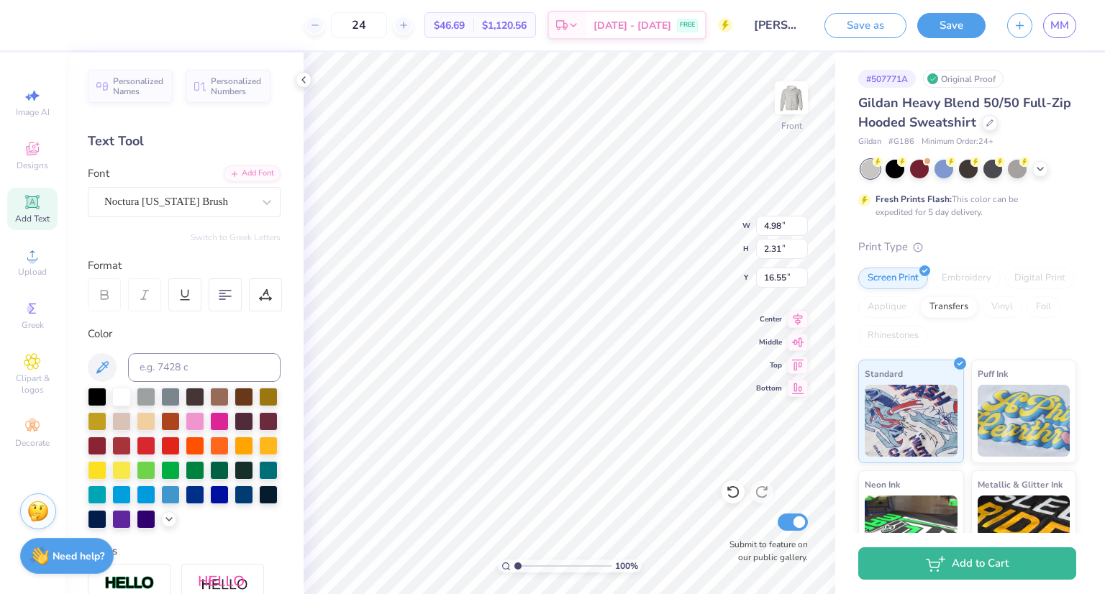
type input "13.94"
type input "5.96"
type input "2.50"
type input "11.38"
type input "9.11"
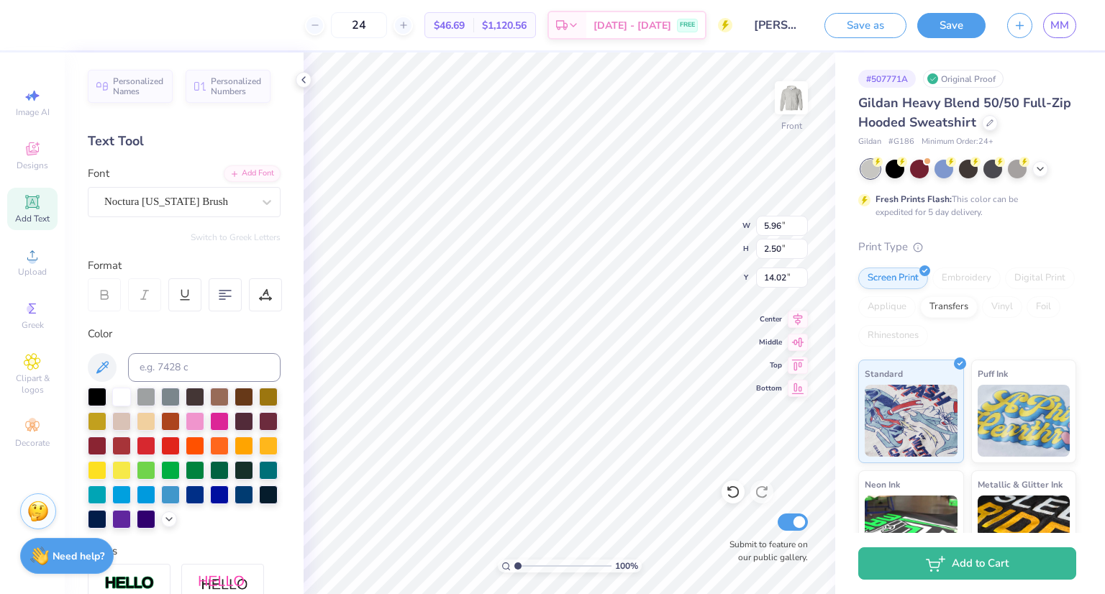
type input "5.80"
type input "2.74"
type input "16.58"
type input "5.96"
type input "2.50"
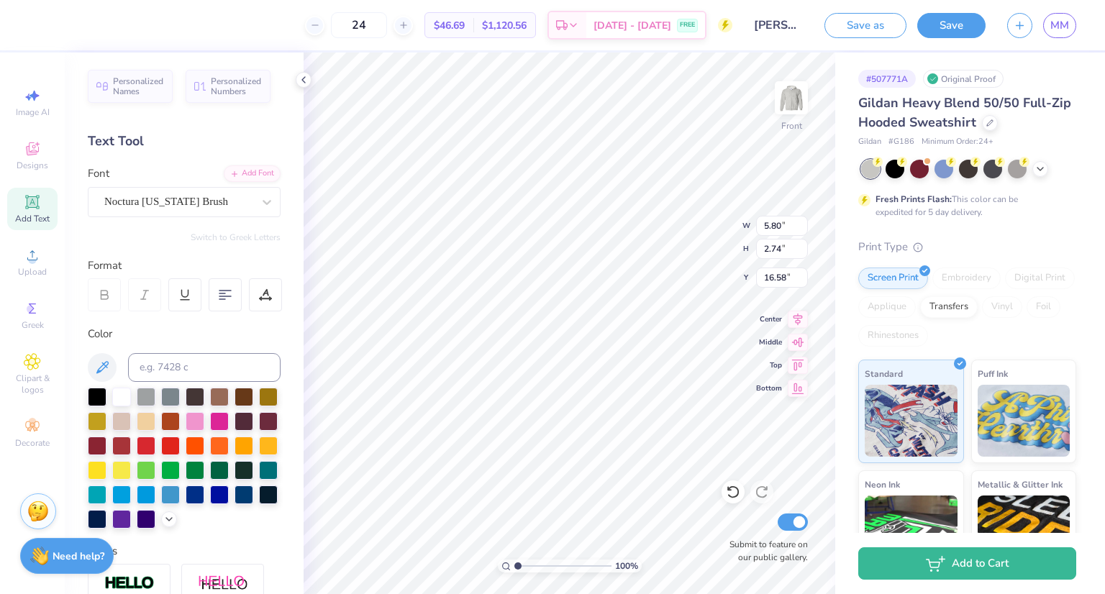
type input "14.02"
type input "7.29"
type input "3.06"
type input "5.80"
type input "2.74"
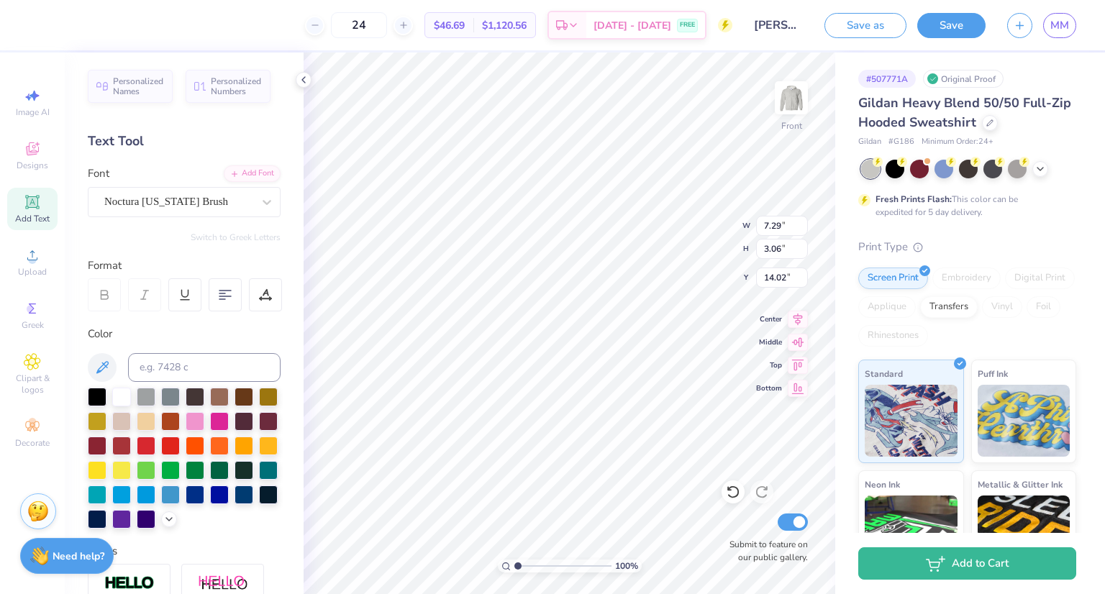
type input "16.58"
type input "6.67"
type input "3.15"
type input "8.86"
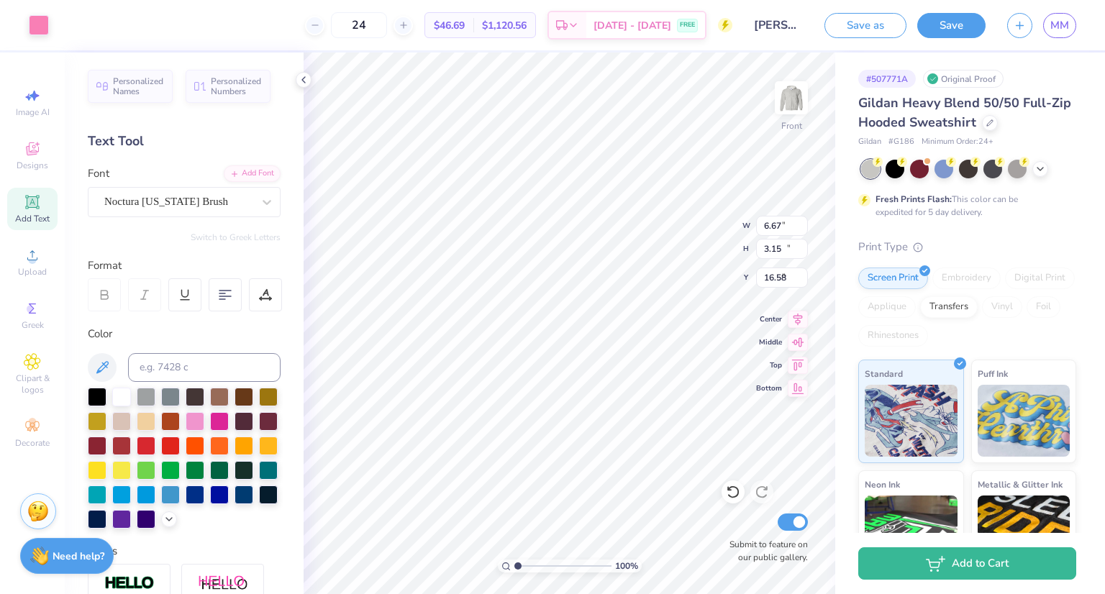
type input "15.39"
type input "9.11"
type input "6.67"
type input "3.15"
type input "14.96"
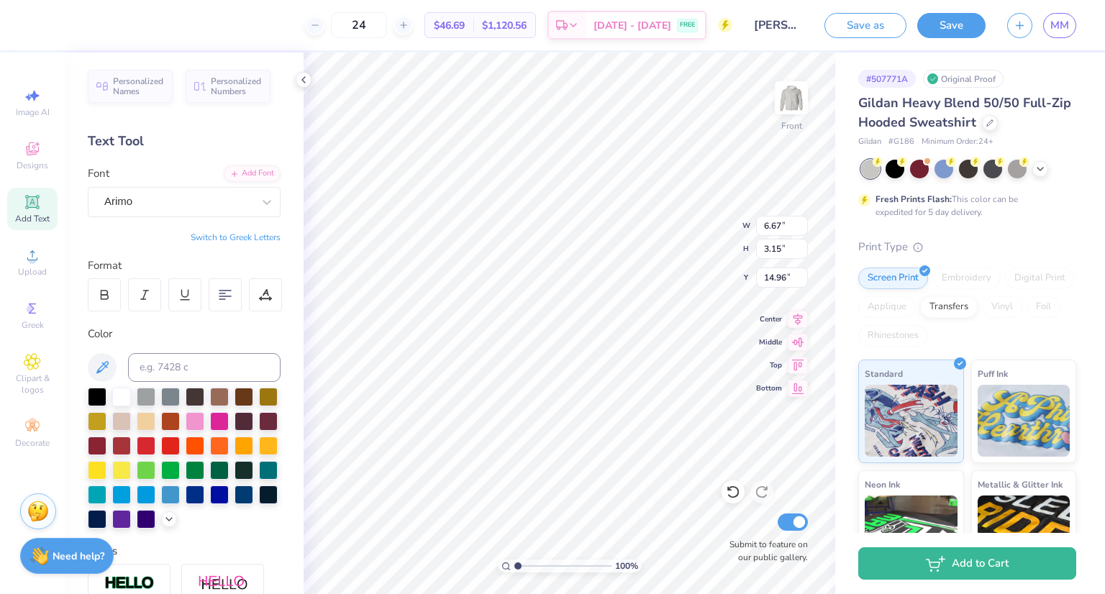
type input "0.28"
type input "16.81"
type input "5.62"
type input "2.61"
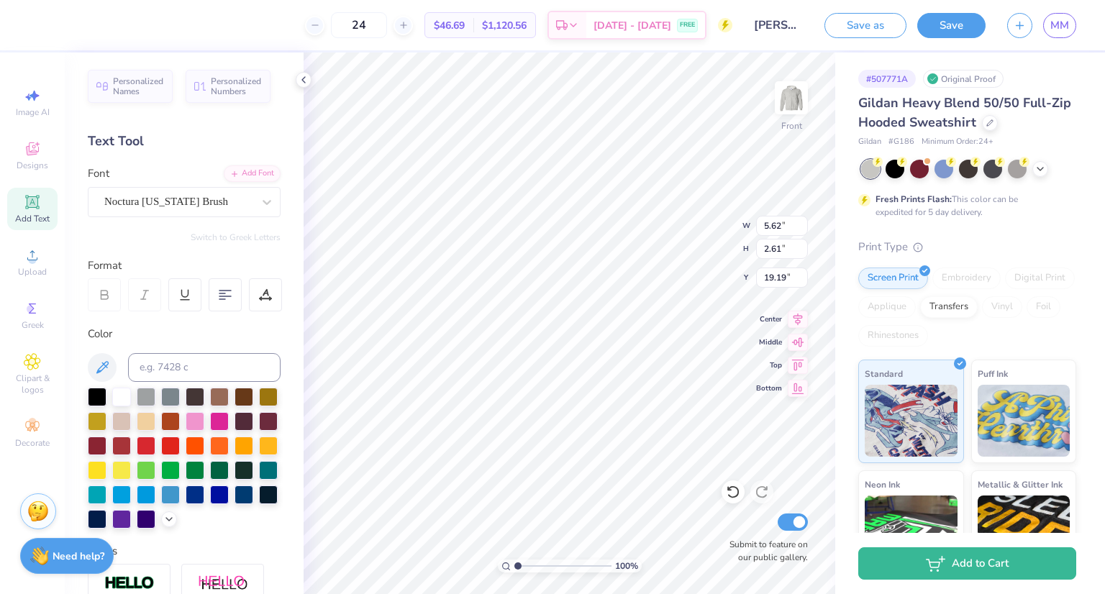
type input "20.00"
type input "6.67"
type input "3.15"
type input "14.96"
click at [810, 594] on html "Art colors 24 $46.69 Per Item $1,120.56 Total Est. Delivery [DATE] - [DATE] FRE…" at bounding box center [552, 297] width 1105 height 594
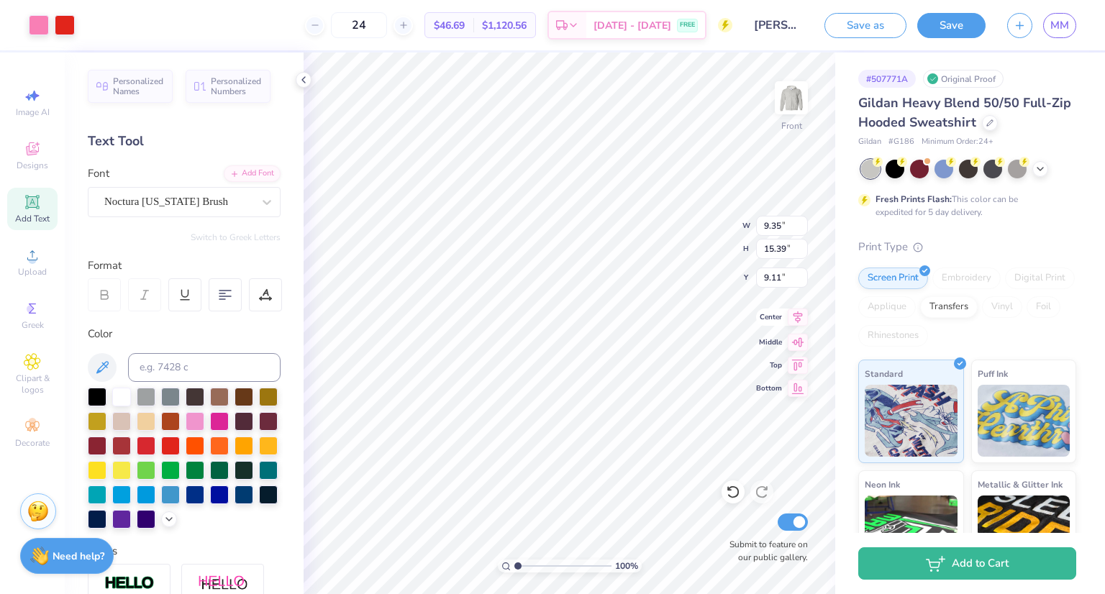
click at [801, 320] on icon at bounding box center [798, 317] width 20 height 17
click at [798, 342] on icon at bounding box center [798, 340] width 20 height 17
type input "7.56"
click at [792, 101] on img at bounding box center [792, 98] width 58 height 58
click at [42, 219] on span "Add Text" at bounding box center [32, 219] width 35 height 12
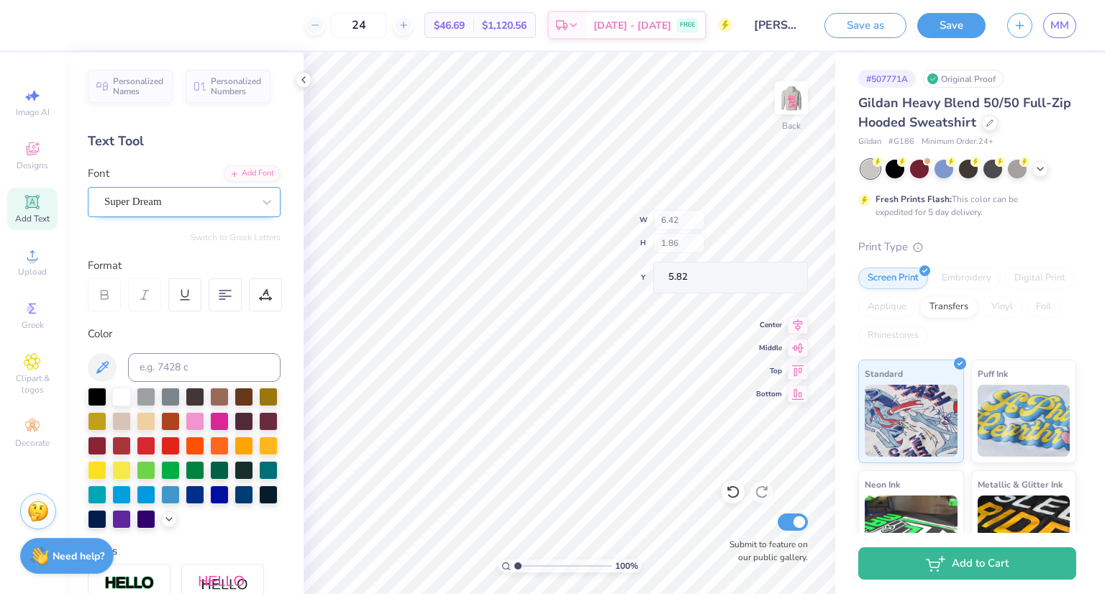
click at [162, 189] on div "Super Dream" at bounding box center [184, 202] width 193 height 30
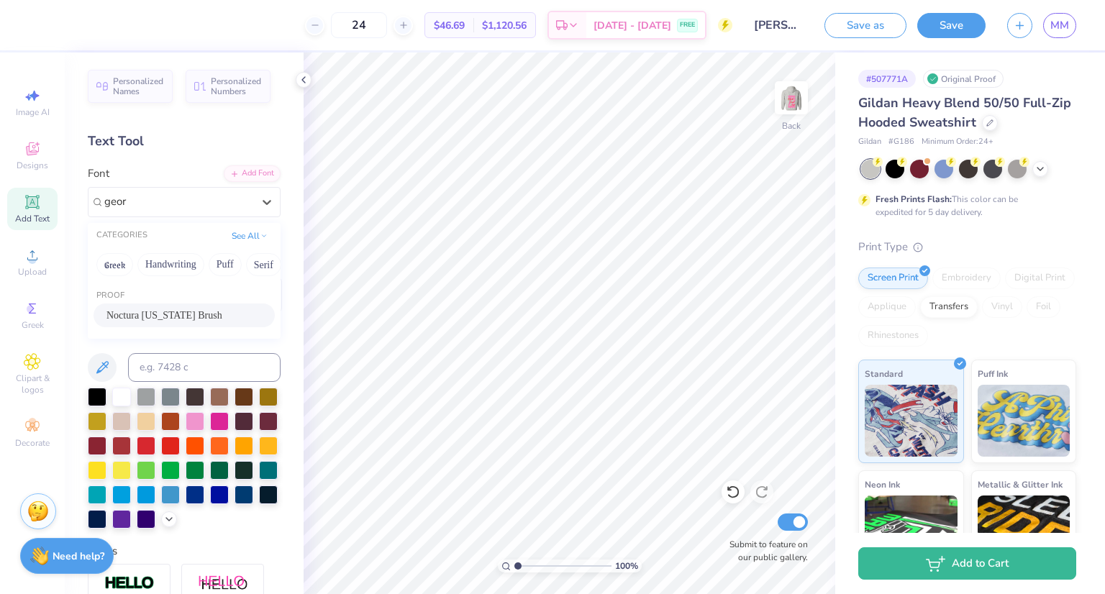
click at [159, 315] on span "Noctura [US_STATE] Brush" at bounding box center [165, 315] width 116 height 15
type input "geor"
click at [42, 196] on div "Add Text" at bounding box center [32, 209] width 50 height 42
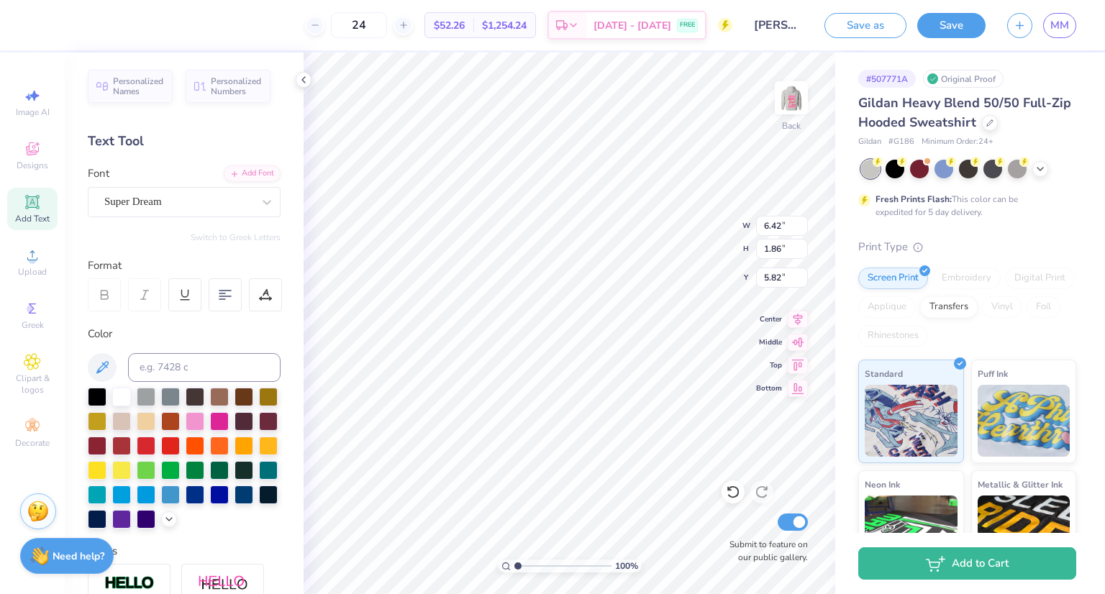
scroll to position [12, 9]
type textarea "The Univeristy of [US_STATE]"
click at [159, 213] on div "Super Dream" at bounding box center [184, 202] width 193 height 30
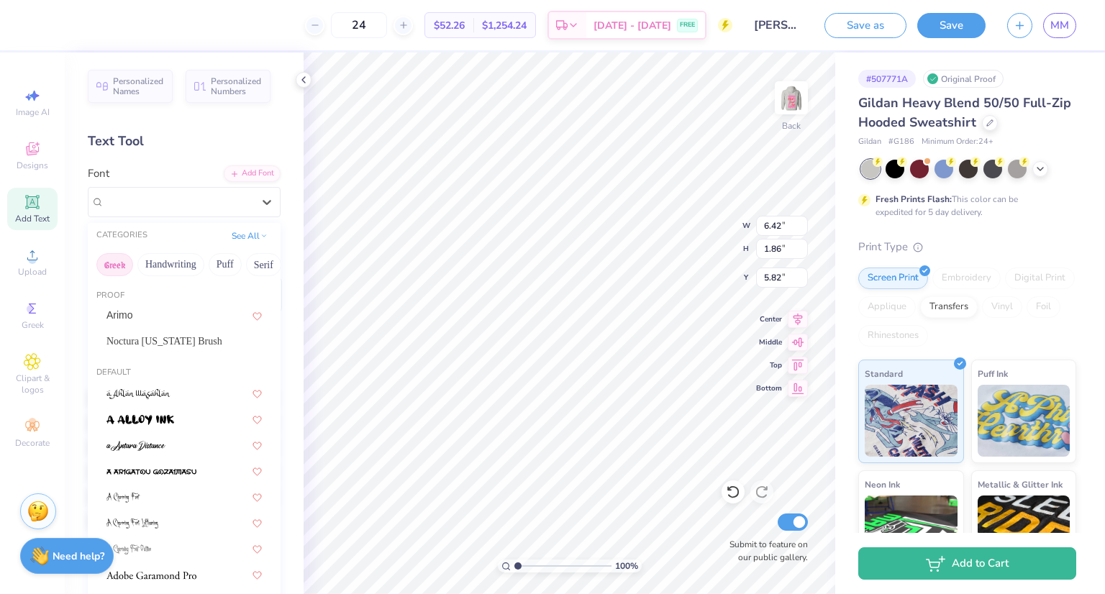
click at [115, 269] on button "Greek" at bounding box center [114, 264] width 37 height 23
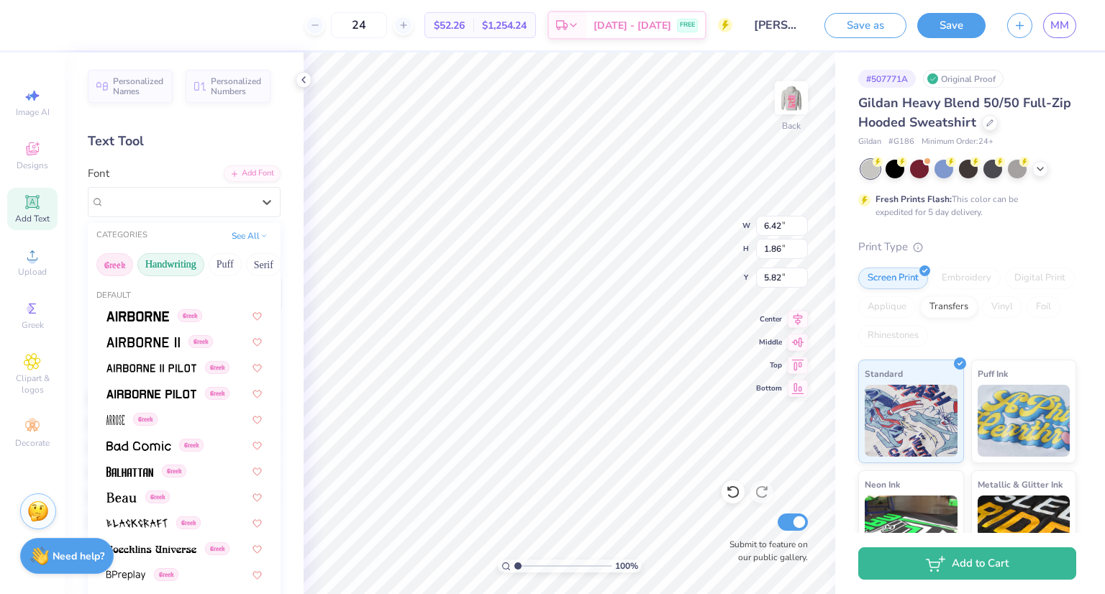
click at [153, 271] on button "Handwriting" at bounding box center [170, 264] width 67 height 23
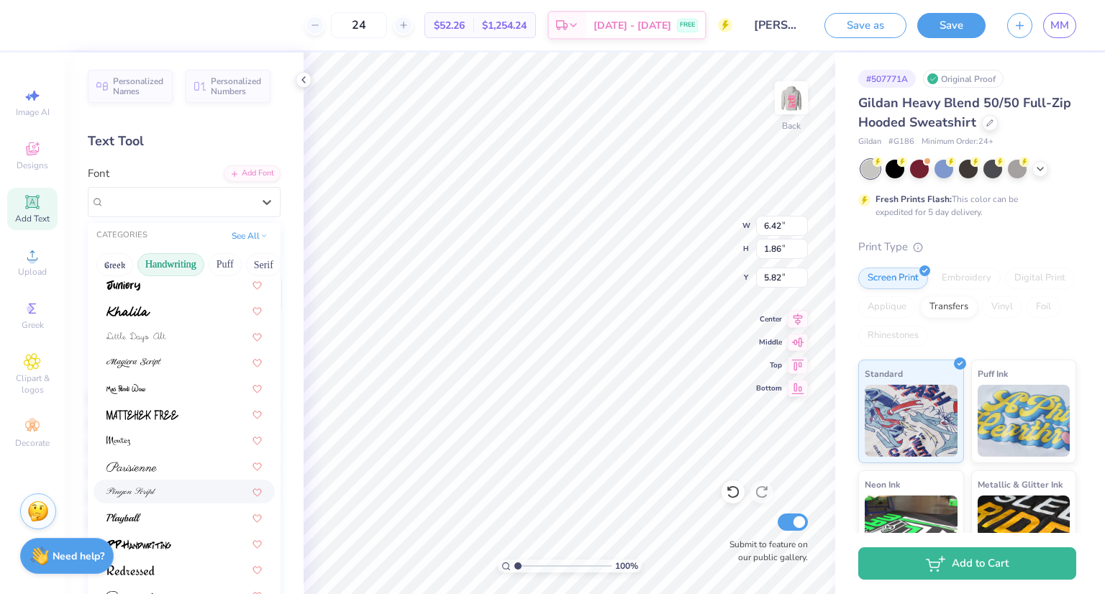
scroll to position [326, 0]
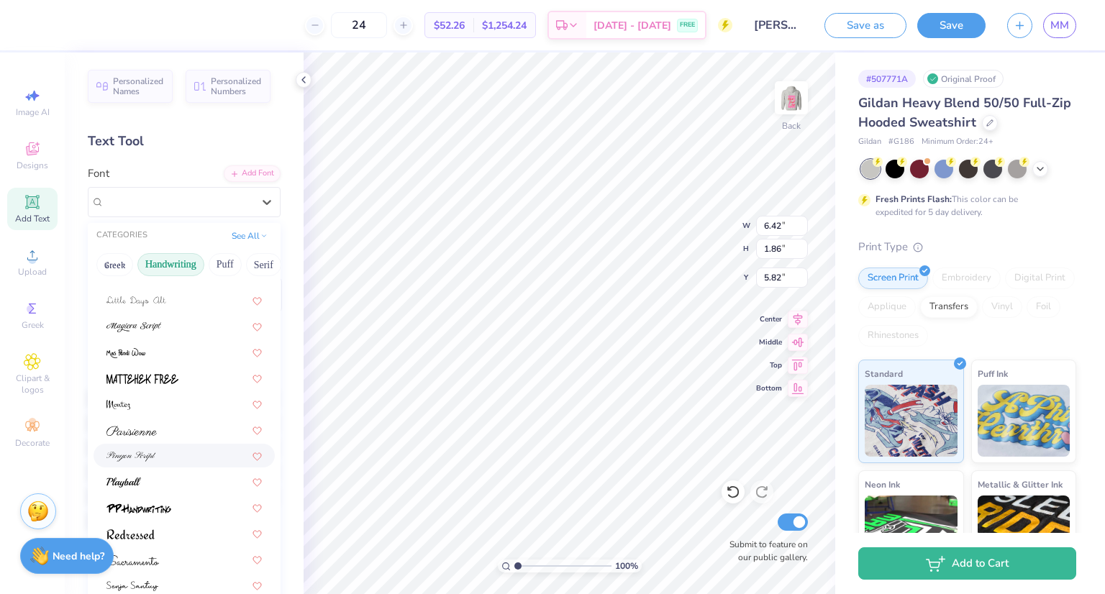
click at [138, 453] on img at bounding box center [132, 457] width 50 height 10
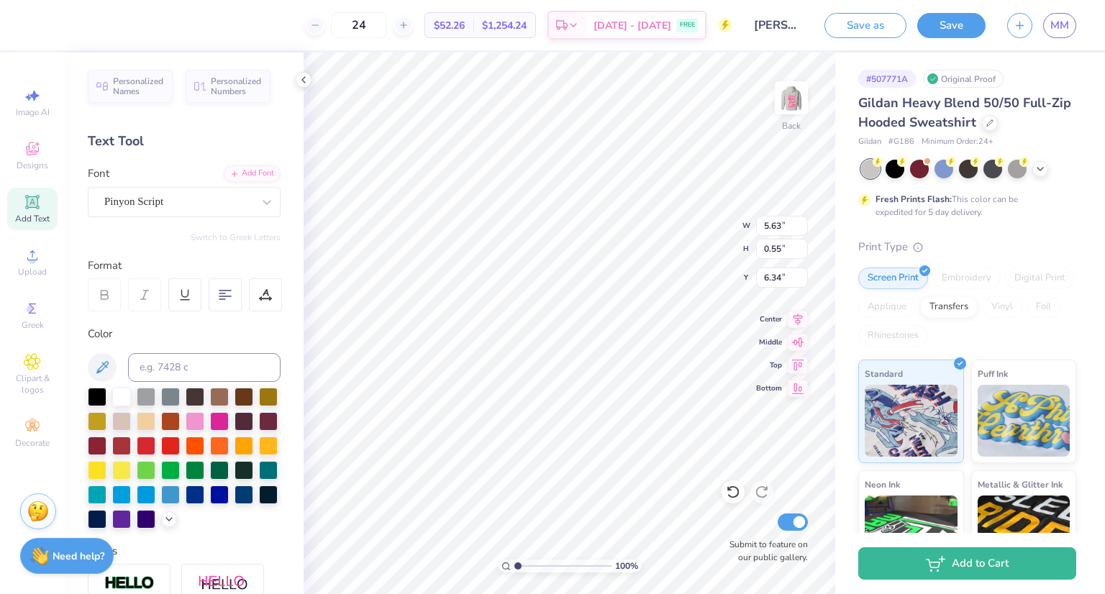
type input "5.63"
type input "0.55"
type input "4.75"
type input "2.45"
click at [39, 208] on icon at bounding box center [32, 202] width 14 height 14
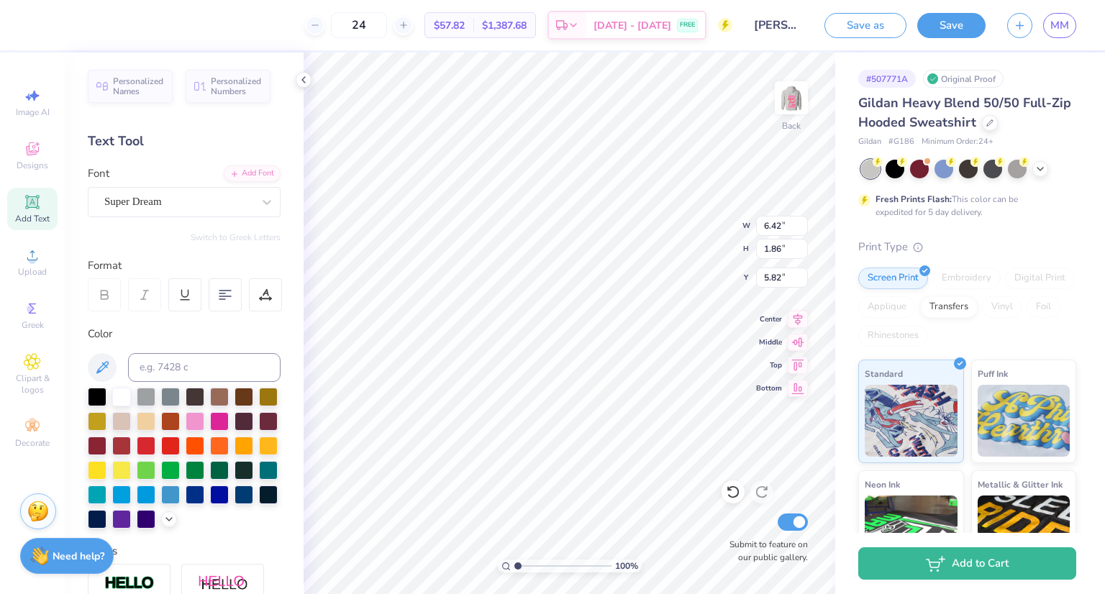
scroll to position [12, 3]
click at [245, 306] on div at bounding box center [185, 295] width 194 height 33
click at [239, 303] on div at bounding box center [225, 295] width 33 height 33
type textarea "Society of Women Engineers"
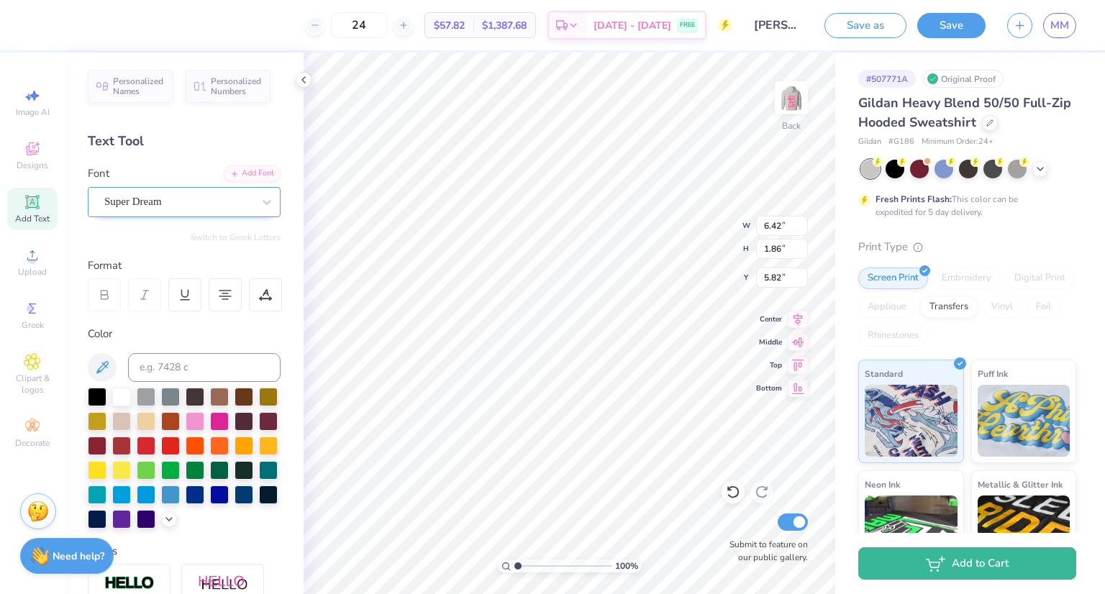
click at [152, 196] on div "Super Dream" at bounding box center [178, 202] width 151 height 22
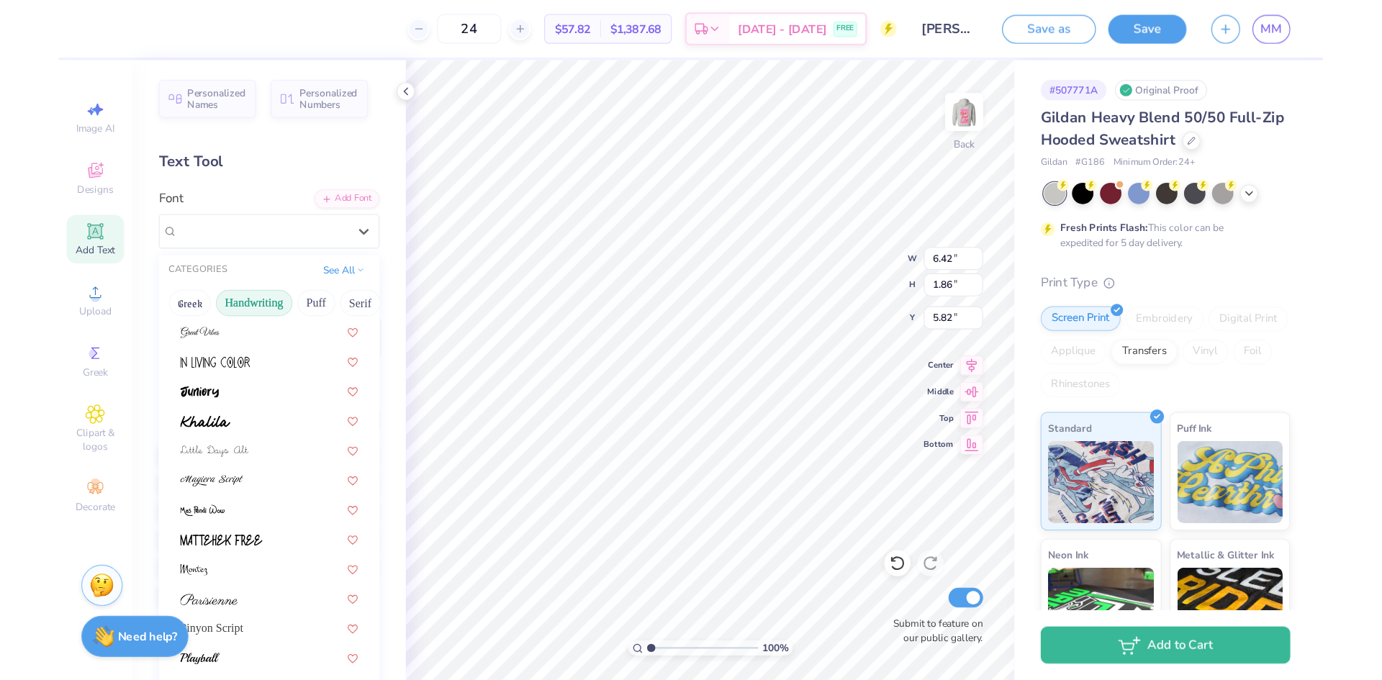
scroll to position [326, 0]
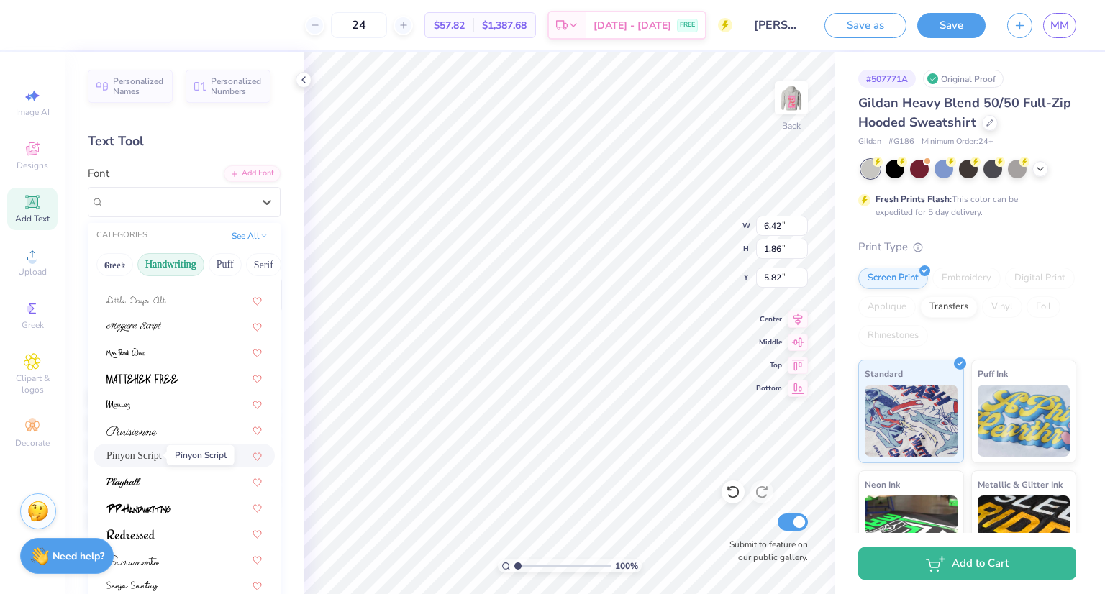
click at [155, 458] on span "Pinyon Script" at bounding box center [134, 455] width 55 height 15
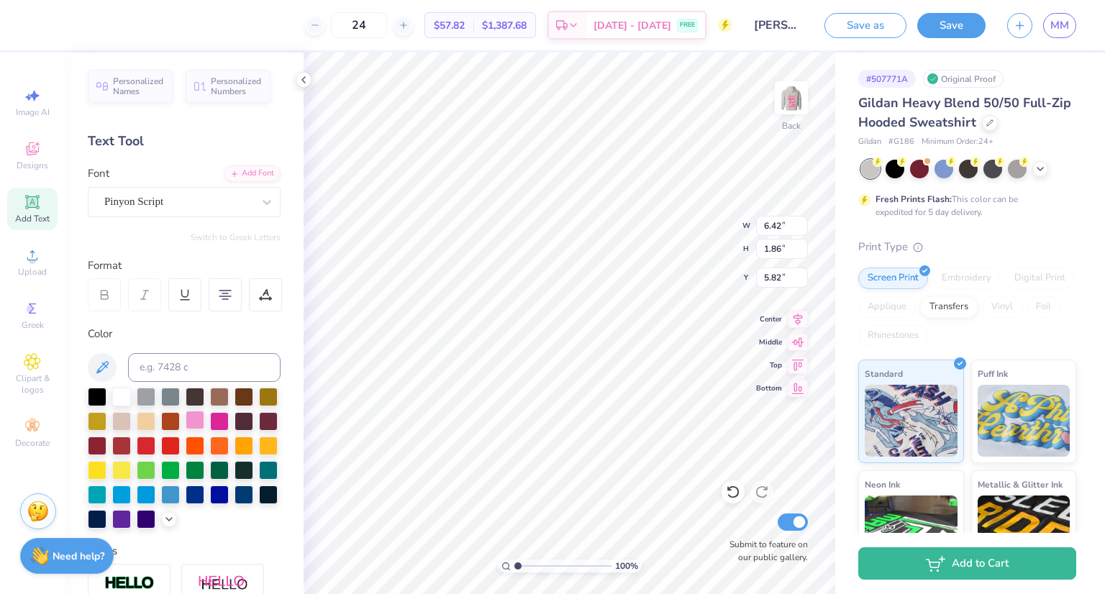
click at [204, 422] on div at bounding box center [195, 420] width 19 height 19
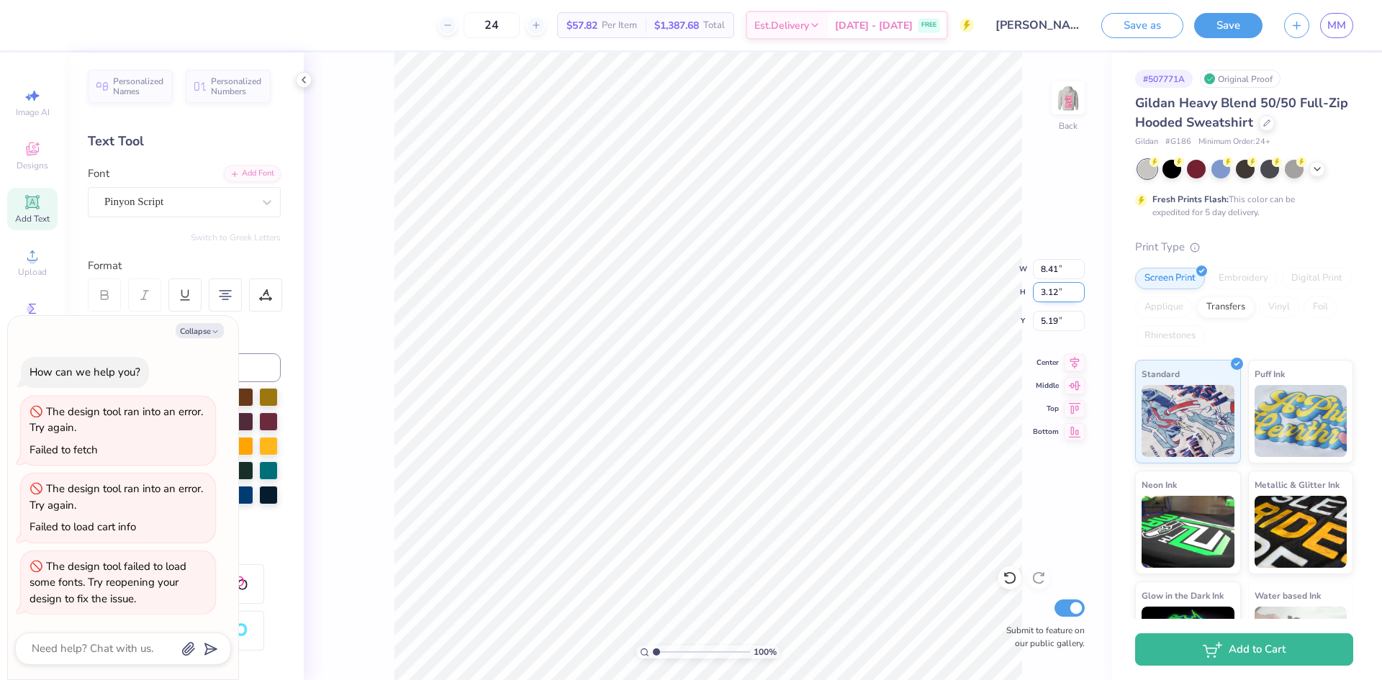
type textarea "x"
